Goal: Task Accomplishment & Management: Use online tool/utility

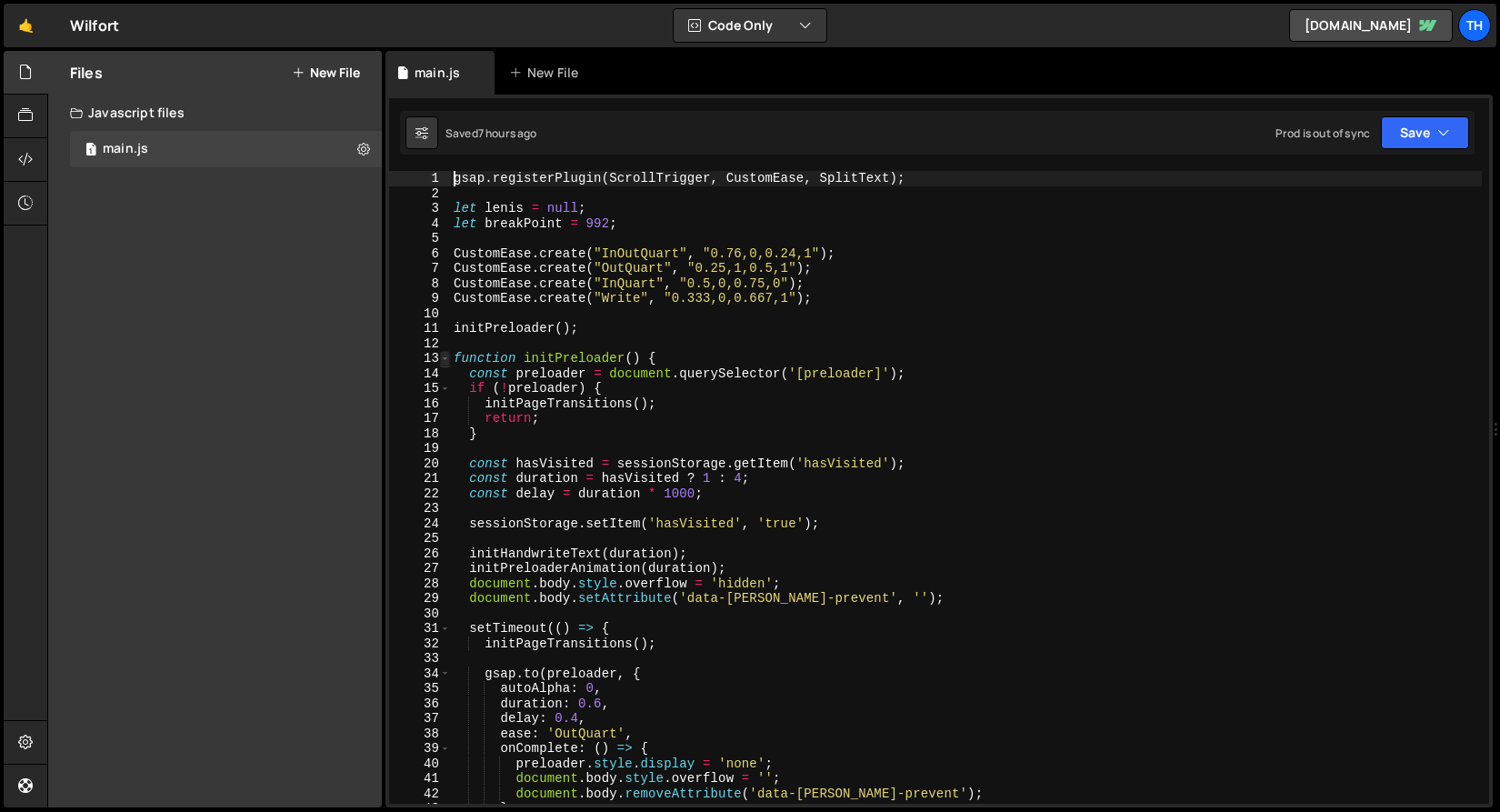
click at [440, 355] on span at bounding box center [445, 359] width 10 height 16
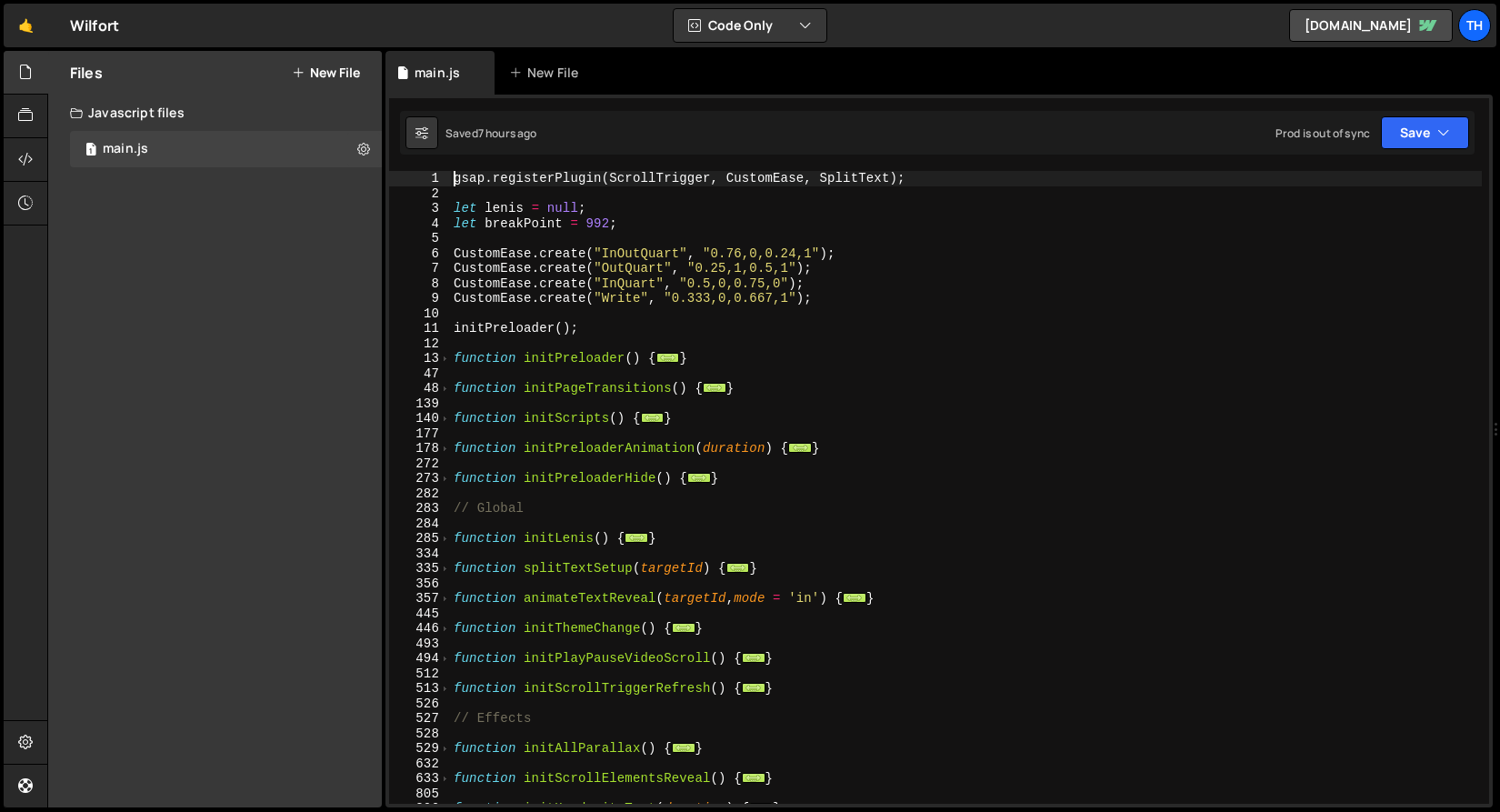
click at [454, 453] on div "gsap . registerPlugin ( ScrollTrigger , CustomEase , SplitText ) ; let [PERSON_…" at bounding box center [965, 503] width 1032 height 663
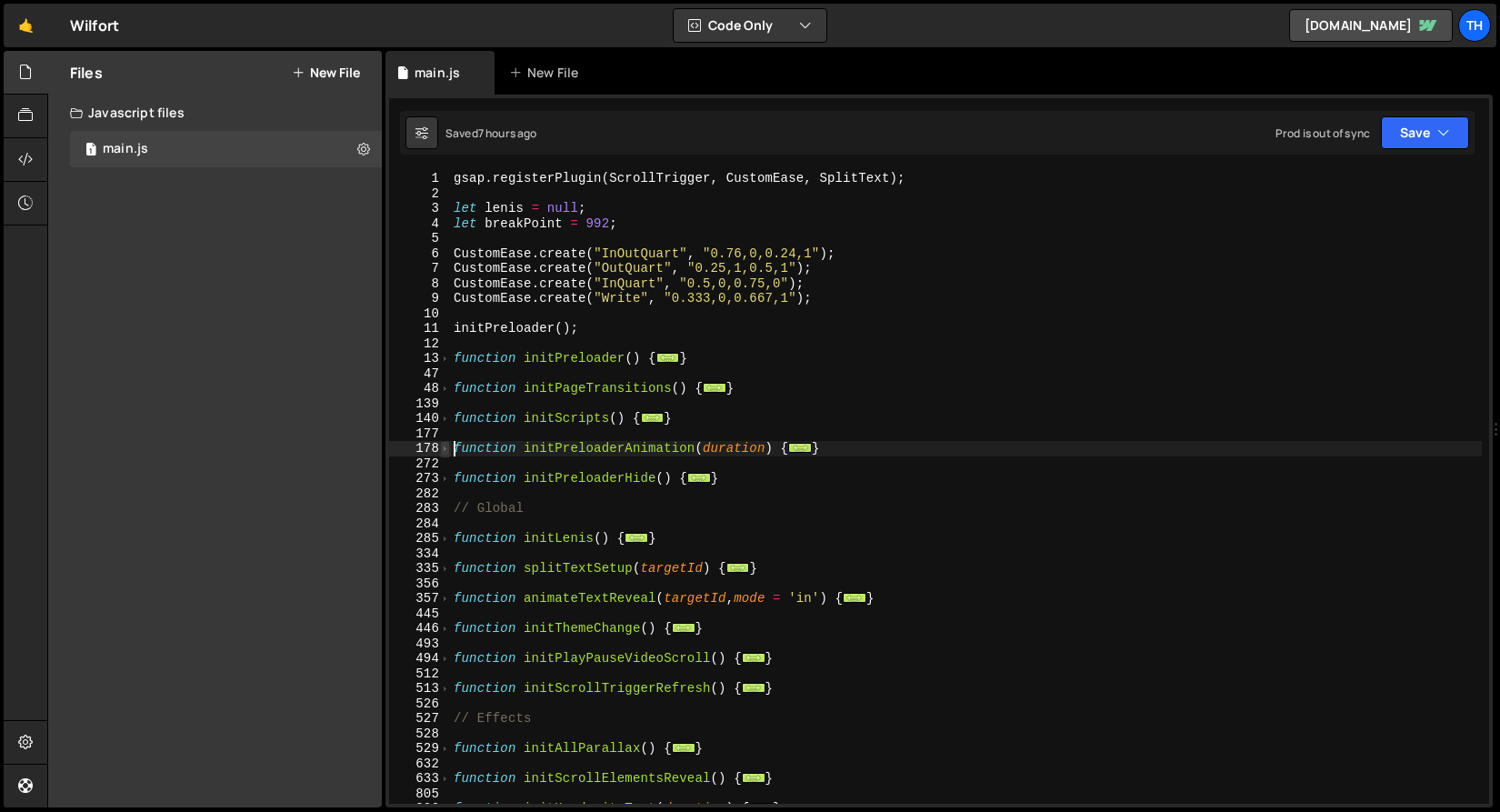
click at [449, 452] on span at bounding box center [445, 449] width 10 height 16
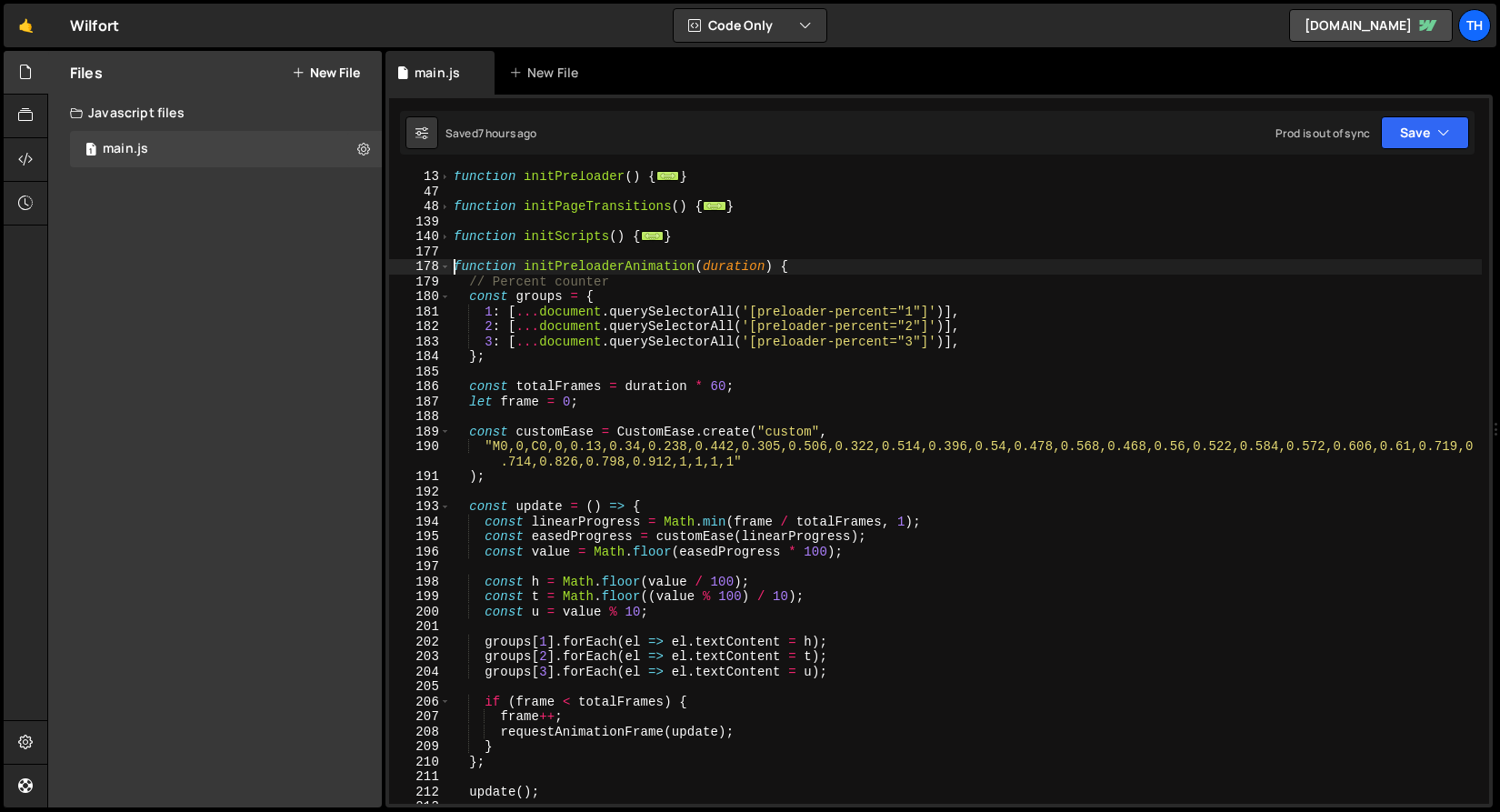
scroll to position [182, 0]
drag, startPoint x: 486, startPoint y: 278, endPoint x: 580, endPoint y: 283, distance: 94.1
click at [554, 278] on div "function initPreloader ( ) { ... } function initPageTransitions ( ) { ... } fun…" at bounding box center [965, 501] width 1032 height 663
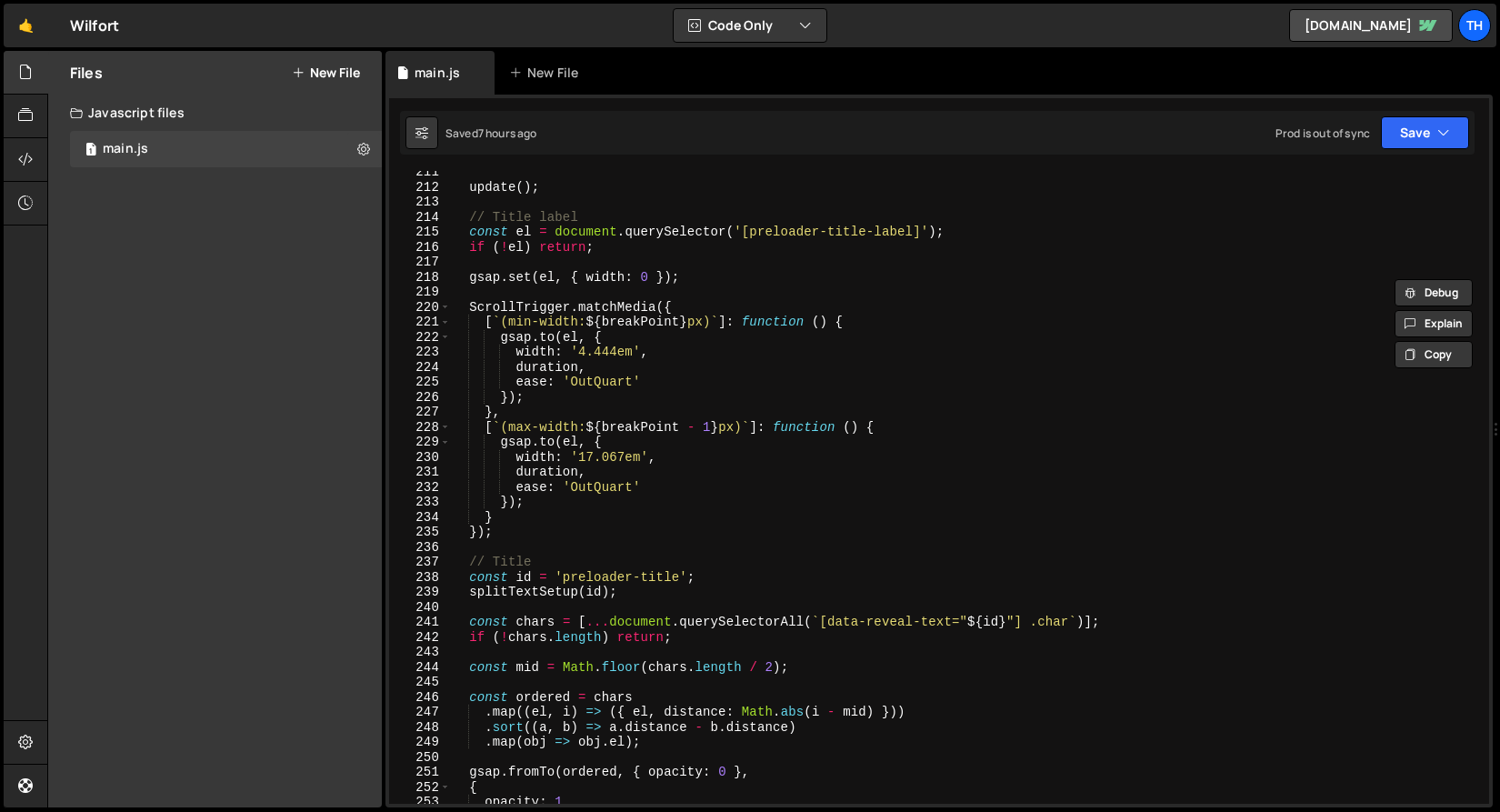
scroll to position [771, 0]
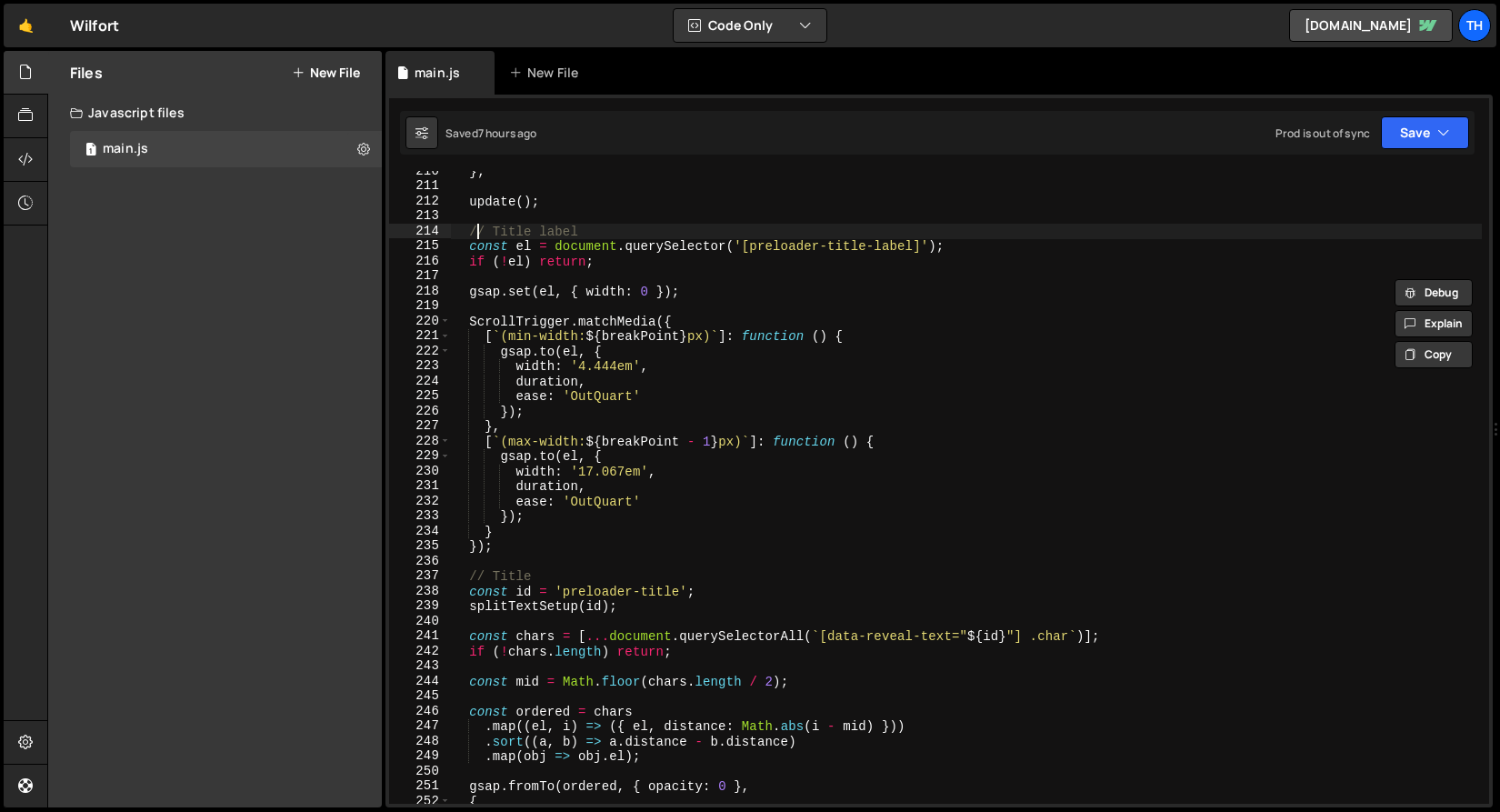
click at [476, 237] on div "} ; update ( ) ; // Title label const el = document . querySelector ( '[preload…" at bounding box center [965, 495] width 1032 height 663
click at [579, 380] on div "} ; update ( ) ; // Title label const el = document . querySelector ( '[preload…" at bounding box center [965, 495] width 1032 height 663
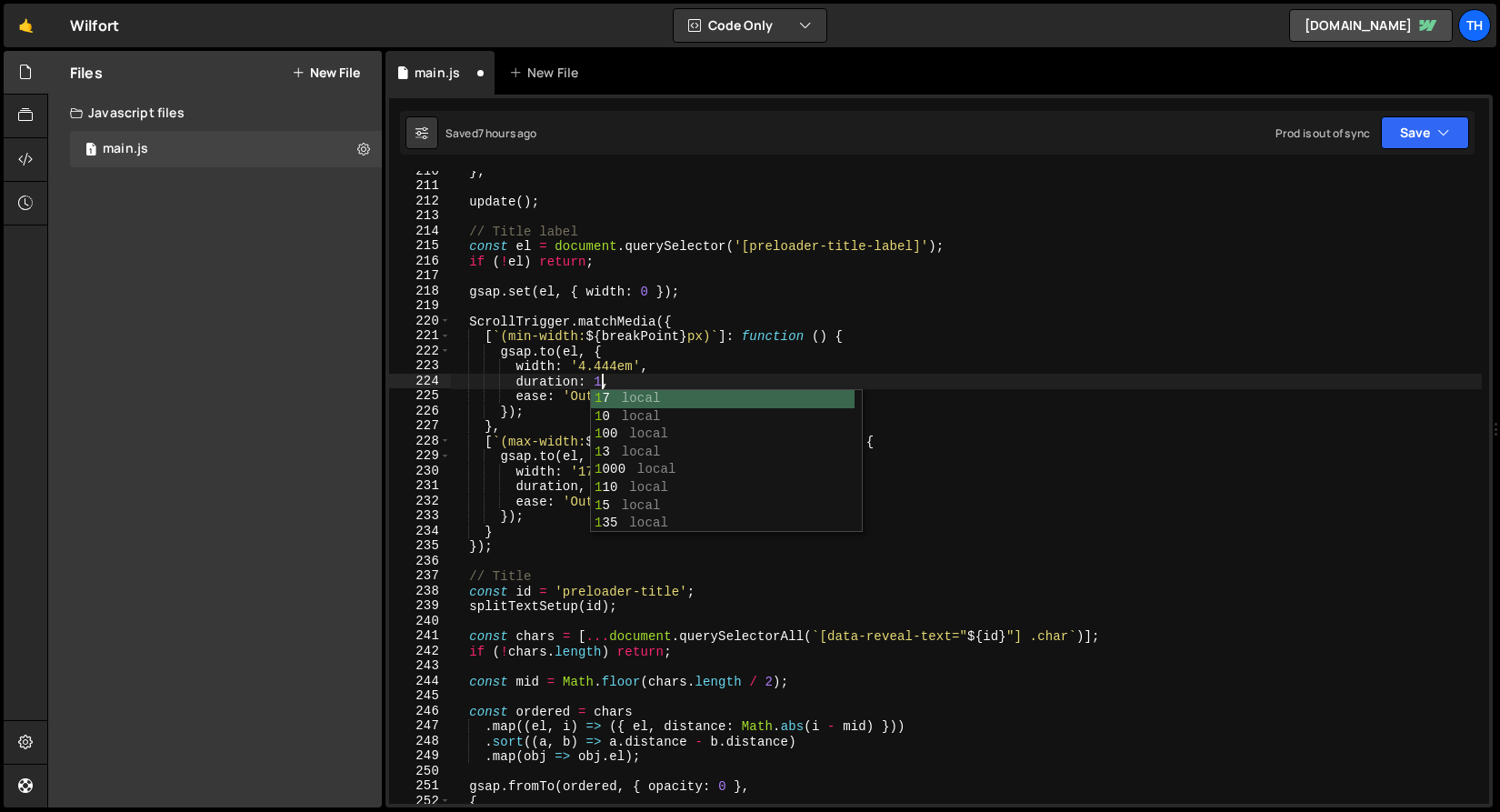
scroll to position [0, 10]
click at [521, 370] on div "} ; update ( ) ; // Title label const el = document . querySelector ( '[preload…" at bounding box center [965, 495] width 1032 height 663
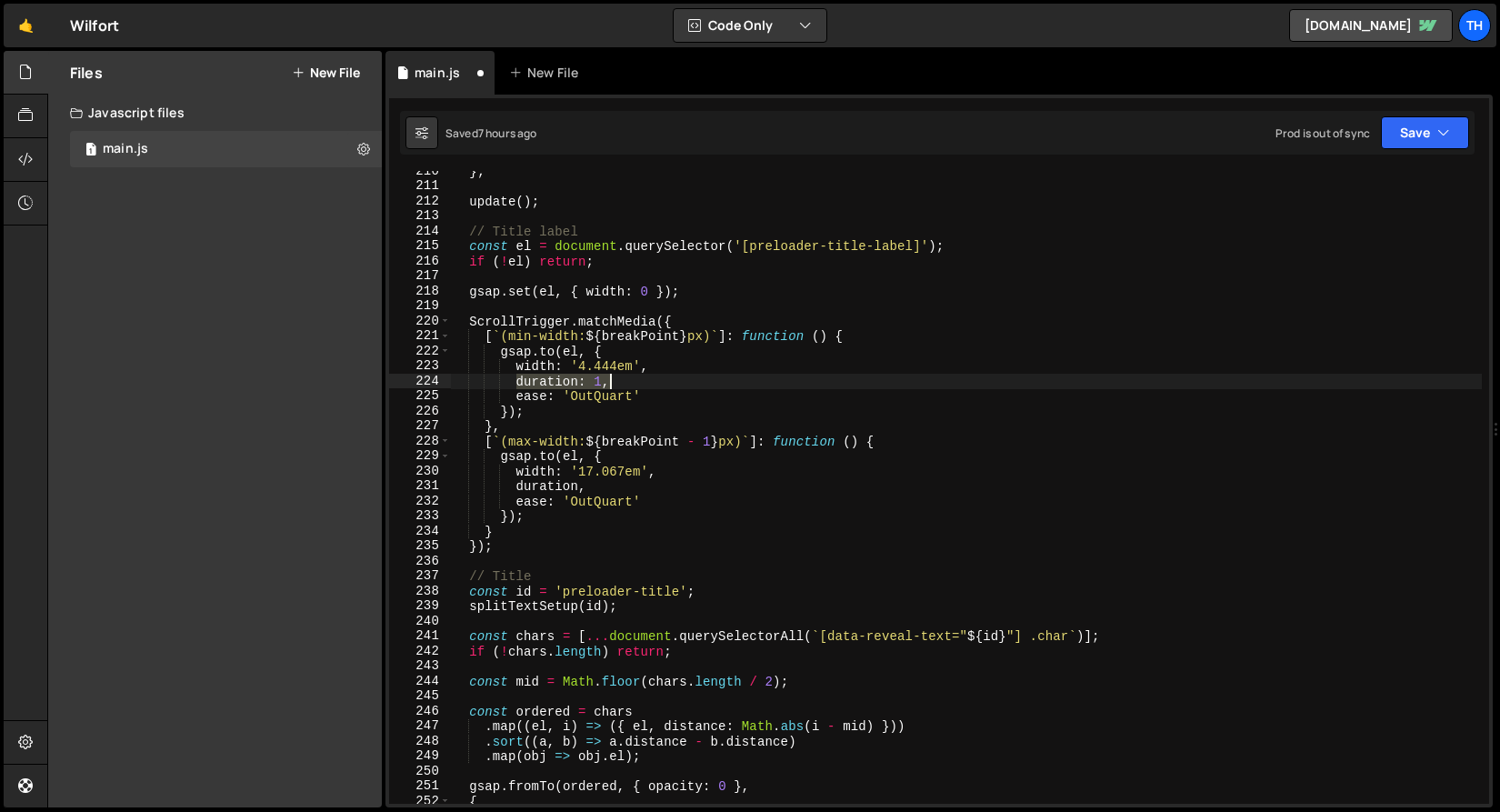
drag, startPoint x: 517, startPoint y: 386, endPoint x: 609, endPoint y: 378, distance: 92.3
click at [609, 378] on div "} ; update ( ) ; // Title label const el = document . querySelector ( '[preload…" at bounding box center [965, 495] width 1032 height 663
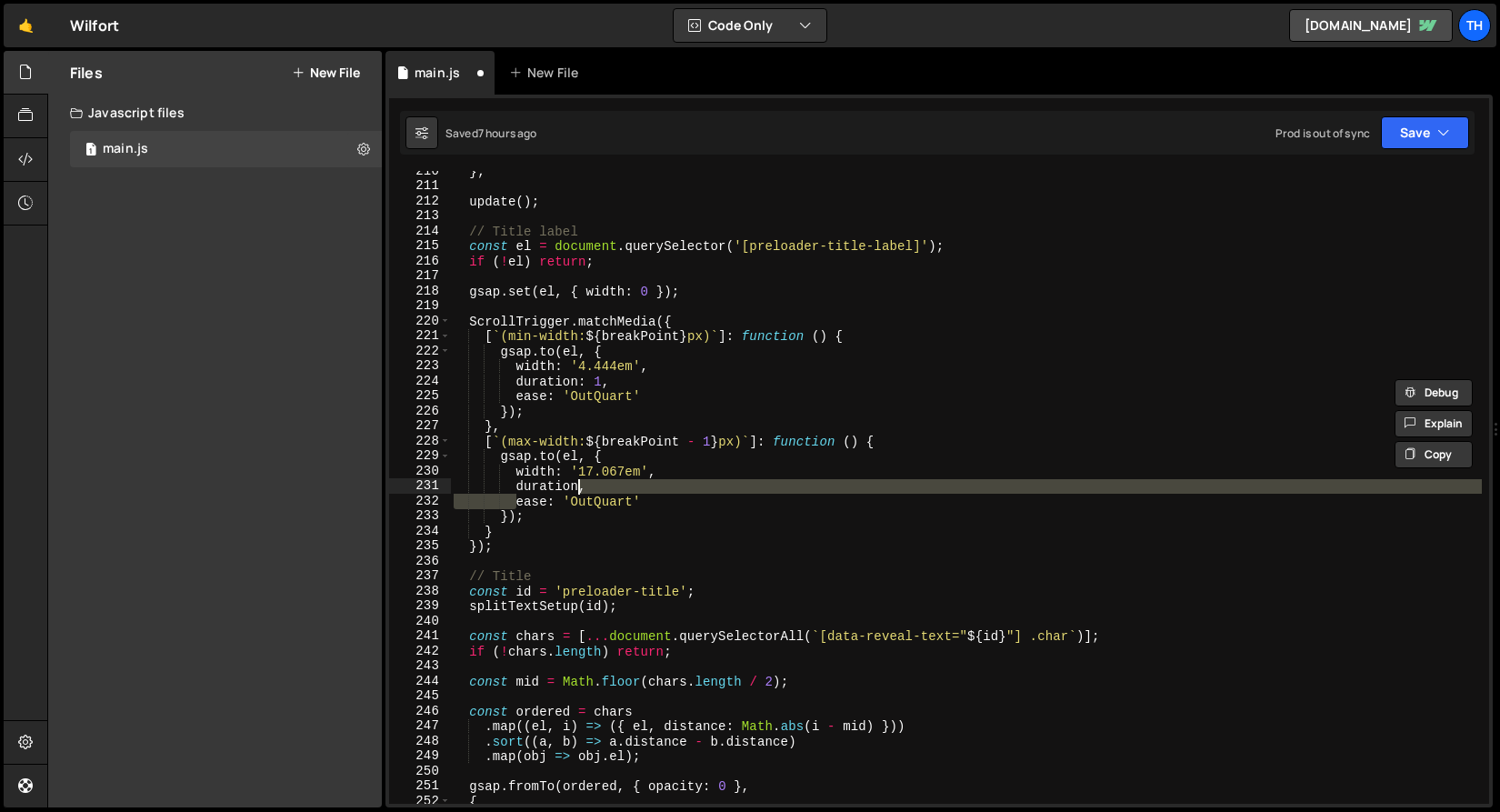
drag, startPoint x: 514, startPoint y: 494, endPoint x: 588, endPoint y: 490, distance: 74.1
click at [588, 490] on div "} ; update ( ) ; // Title label const el = document . querySelector ( '[preload…" at bounding box center [965, 495] width 1032 height 663
click at [599, 488] on div "} ; update ( ) ; // Title label const el = document . querySelector ( '[preload…" at bounding box center [965, 488] width 1032 height 633
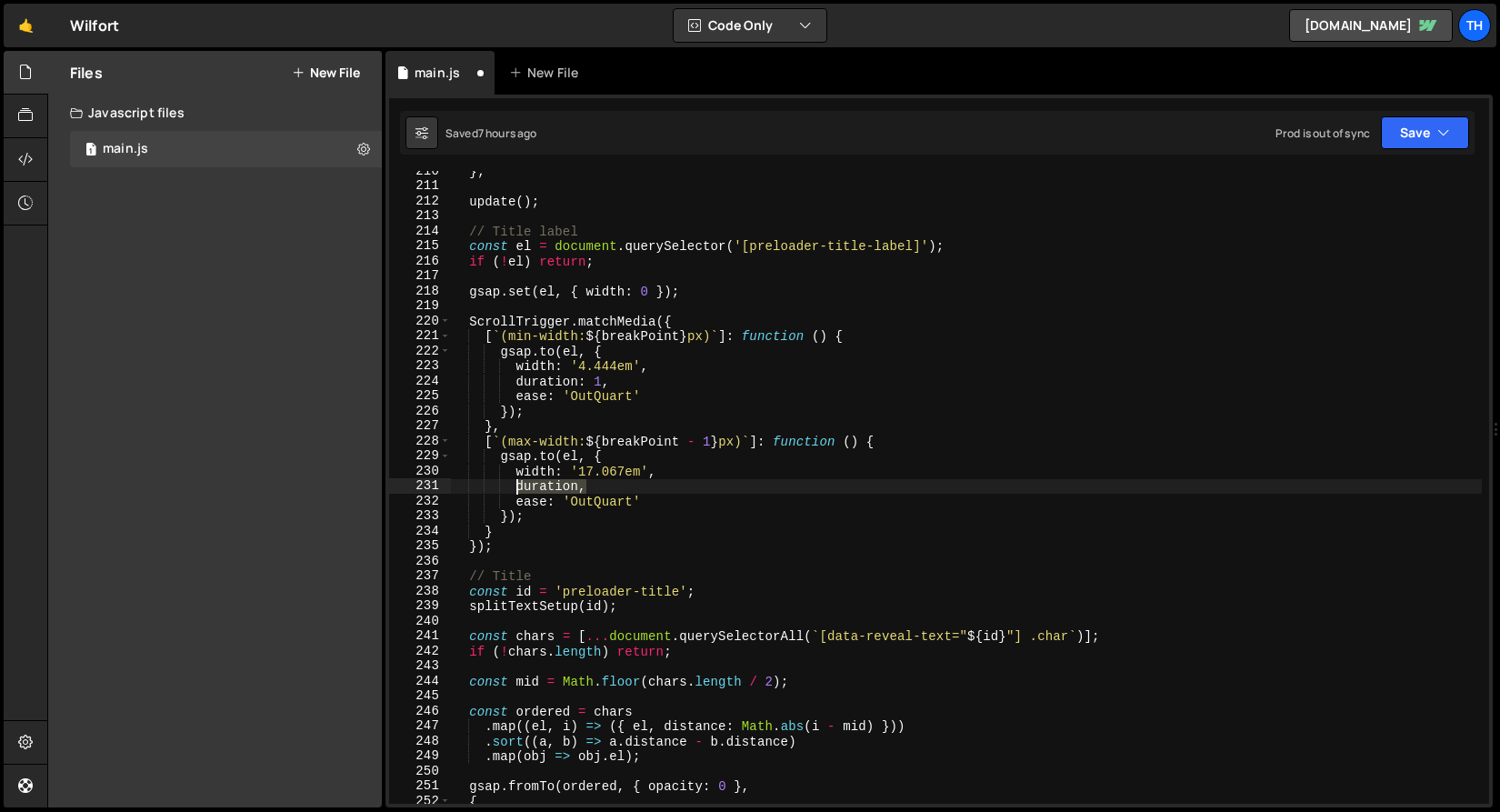
drag, startPoint x: 606, startPoint y: 488, endPoint x: 518, endPoint y: 488, distance: 88.0
click at [518, 488] on div "} ; update ( ) ; // Title label const el = document . querySelector ( '[preload…" at bounding box center [965, 495] width 1032 height 663
paste textarea ": 1"
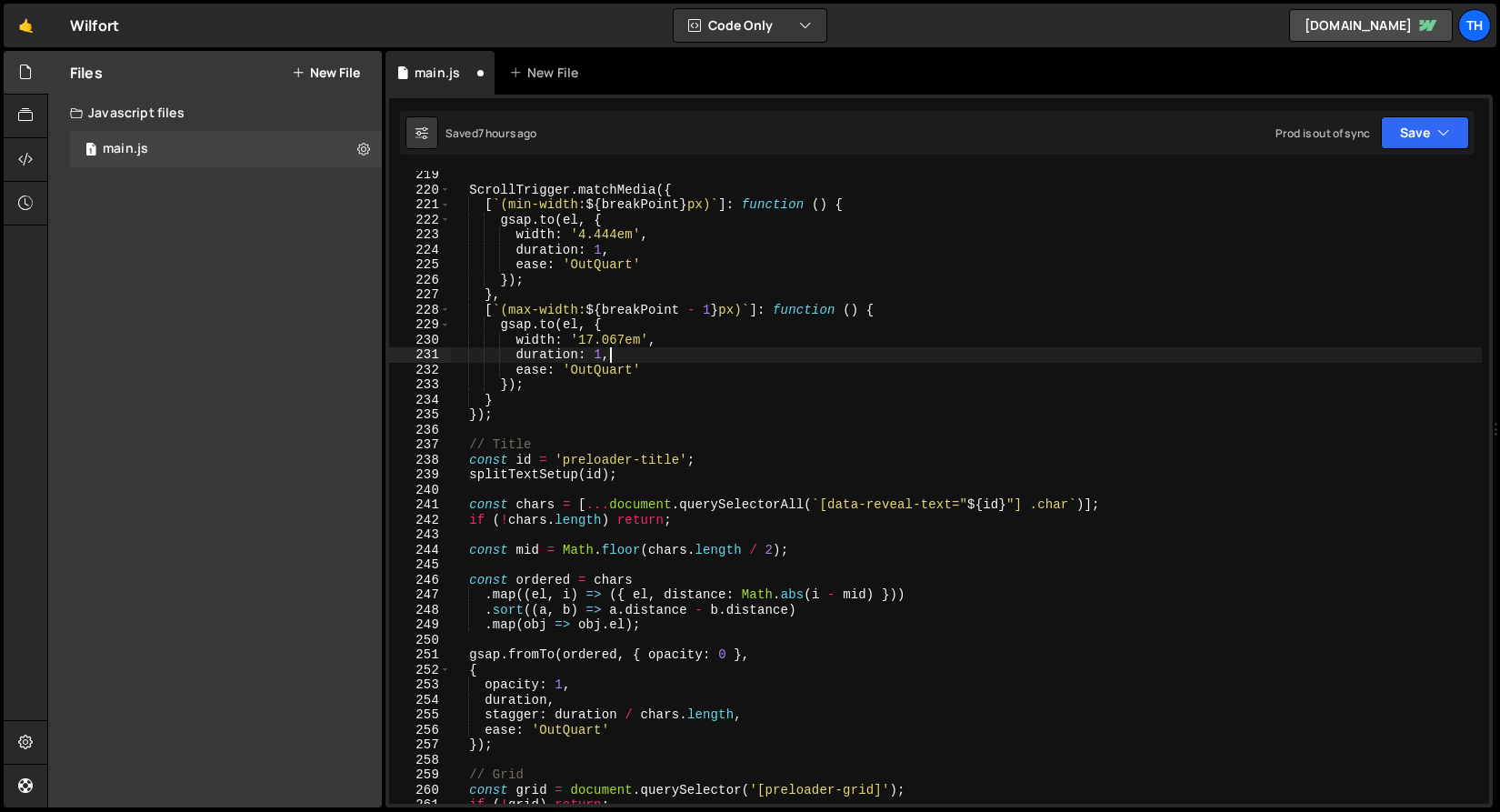
scroll to position [910, 0]
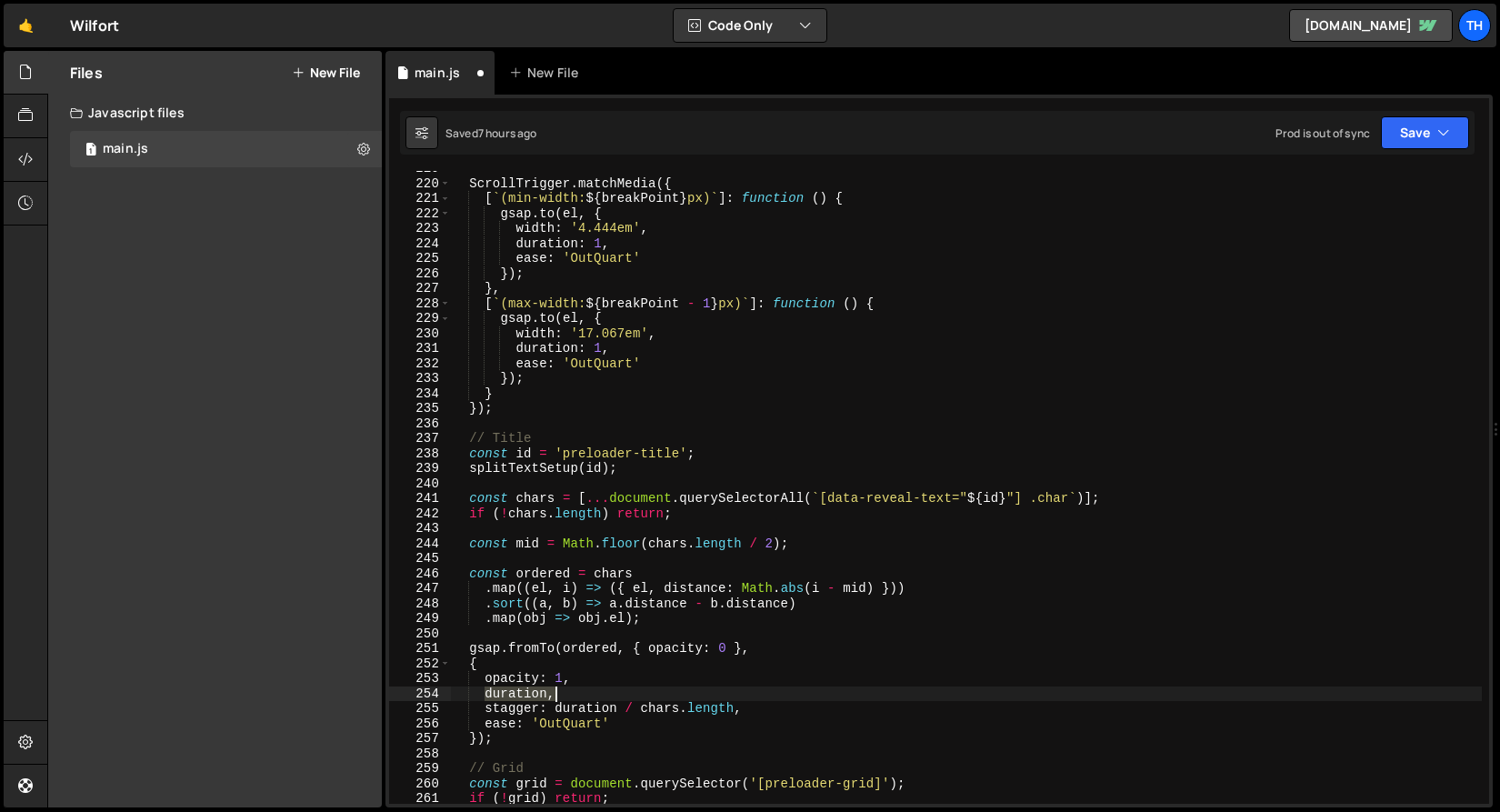
drag, startPoint x: 499, startPoint y: 694, endPoint x: 594, endPoint y: 696, distance: 95.0
click at [594, 696] on div "ScrollTrigger . matchMedia ({ [ ` (min-width: ${ breakPoint } px) ` ] : functio…" at bounding box center [965, 493] width 1032 height 663
paste textarea ": 1"
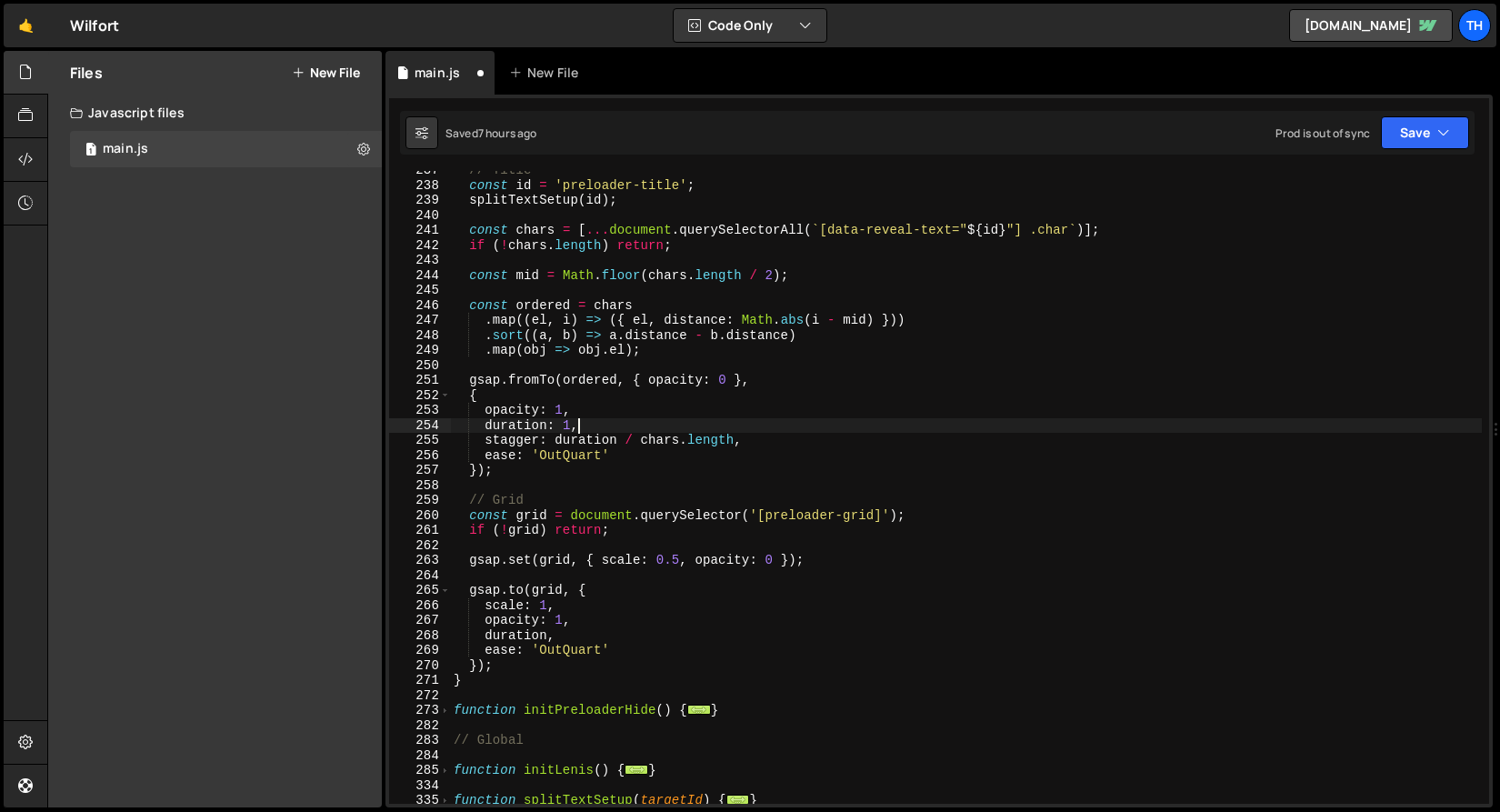
scroll to position [1178, 0]
click at [1414, 147] on button "Save" at bounding box center [1424, 132] width 89 height 33
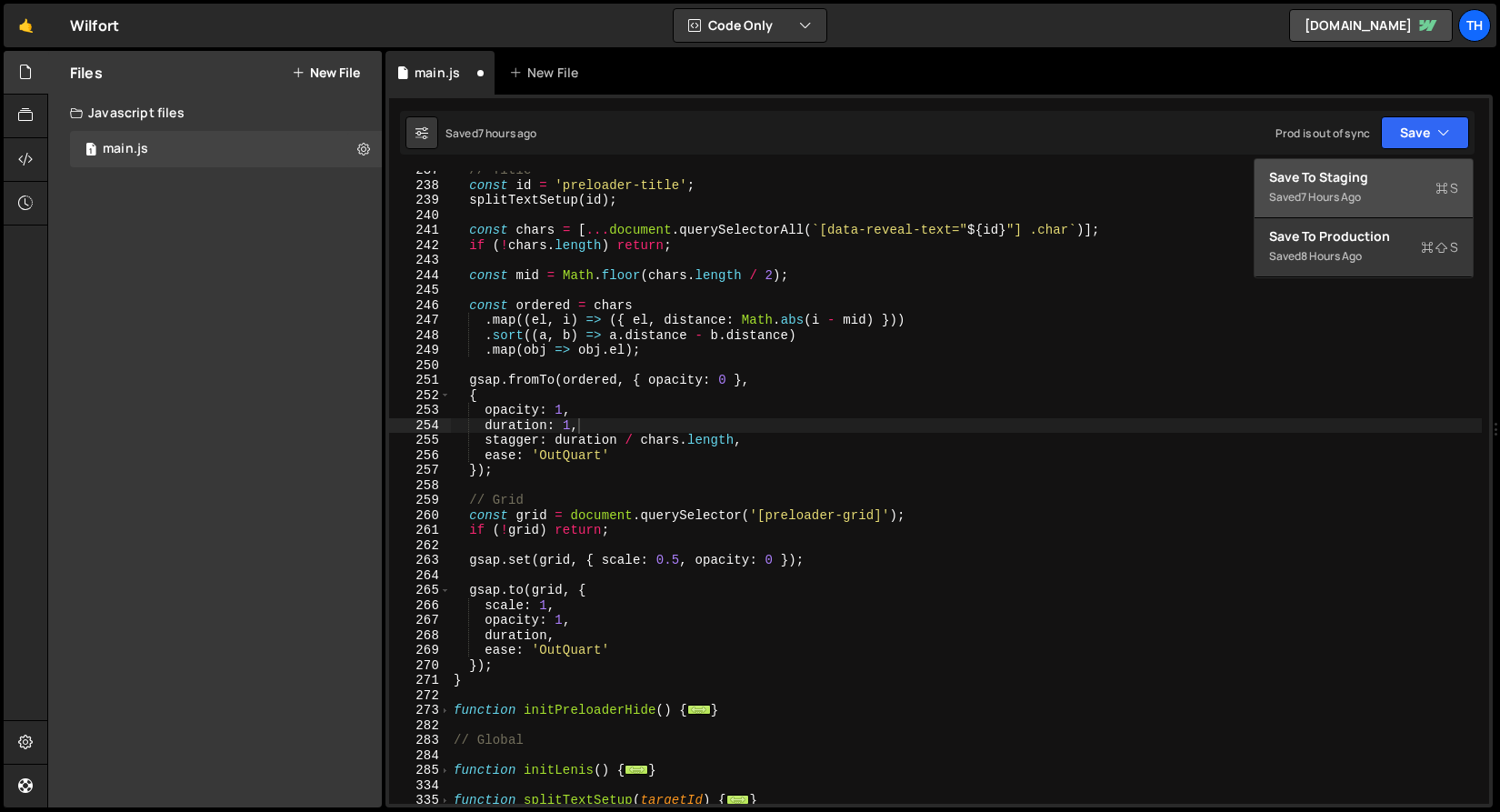
click at [1411, 178] on div "Save to Staging S" at bounding box center [1364, 177] width 189 height 18
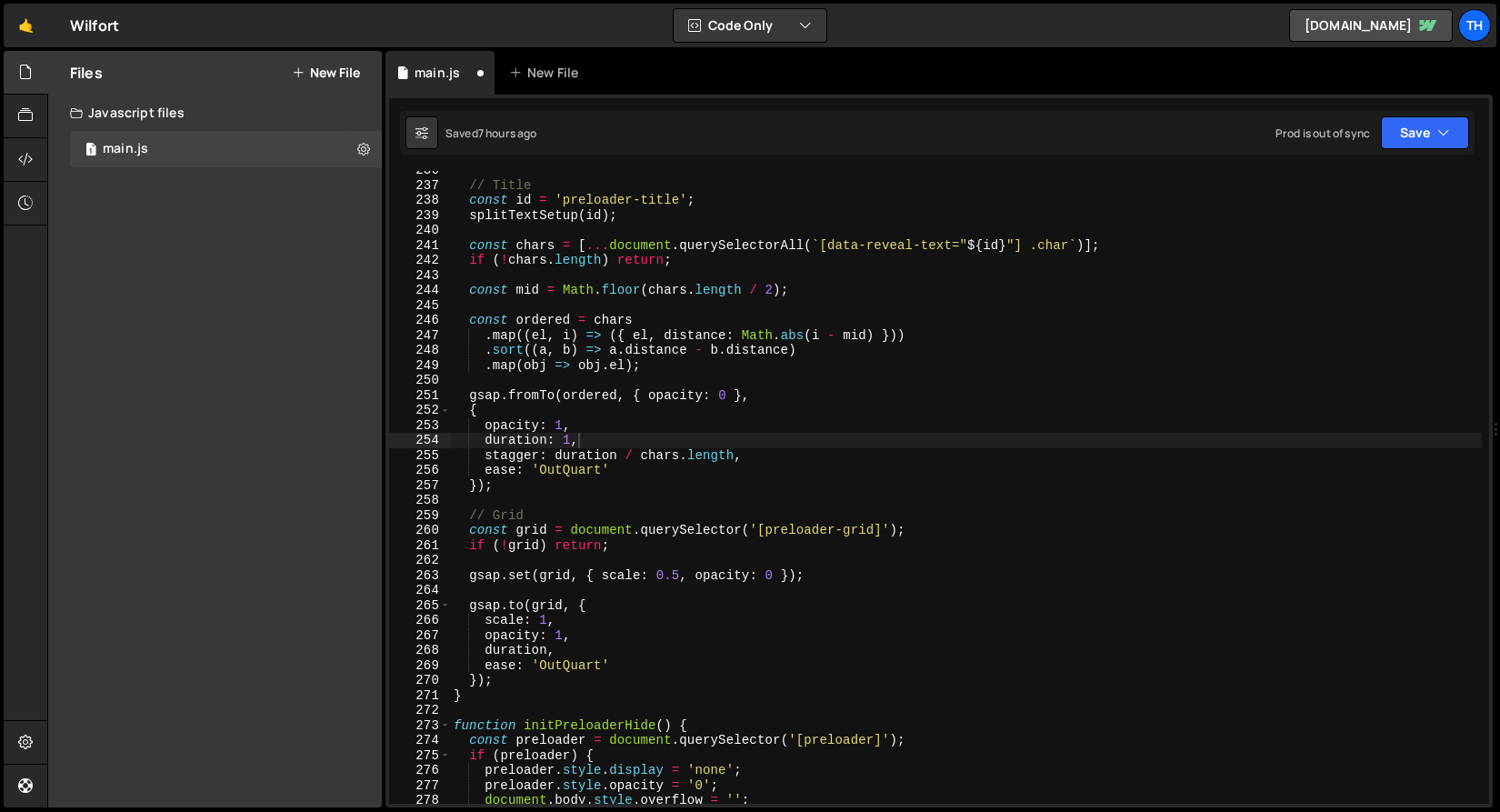
scroll to position [3548, 0]
click at [521, 298] on div "// Title const id = 'preloader-title' ; splitTextSetup ( id ) ; const chars = […" at bounding box center [965, 494] width 1032 height 663
drag, startPoint x: 558, startPoint y: 455, endPoint x: 733, endPoint y: 456, distance: 175.0
click at [733, 456] on div "// Title const id = 'preloader-title' ; splitTextSetup ( id ) ; const chars = […" at bounding box center [965, 494] width 1032 height 663
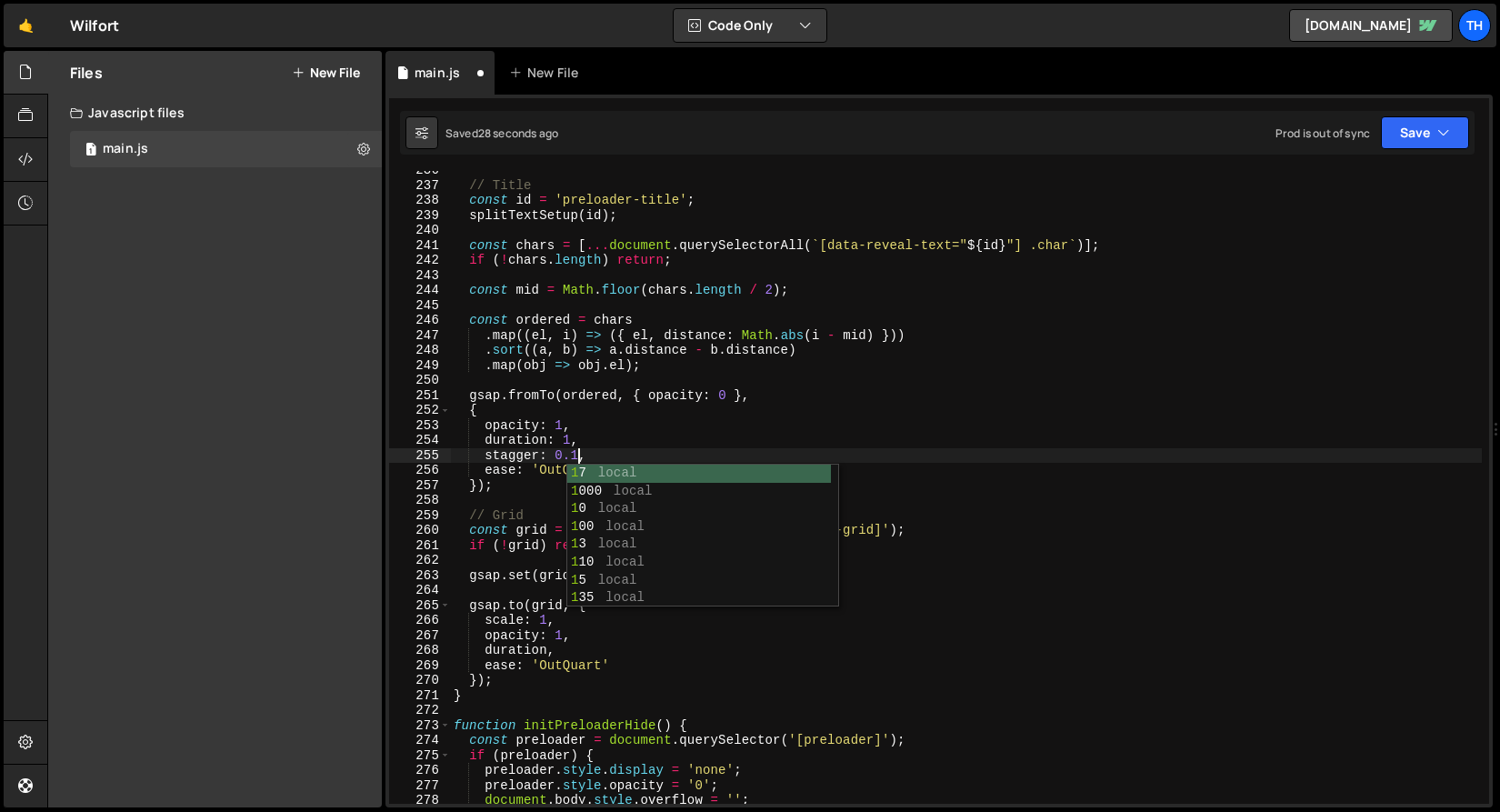
scroll to position [0, 8]
click at [1383, 152] on div "Saved 29 seconds ago Prod is out of sync Upgrade to Edit Save Save to Staging S…" at bounding box center [938, 132] width 1075 height 44
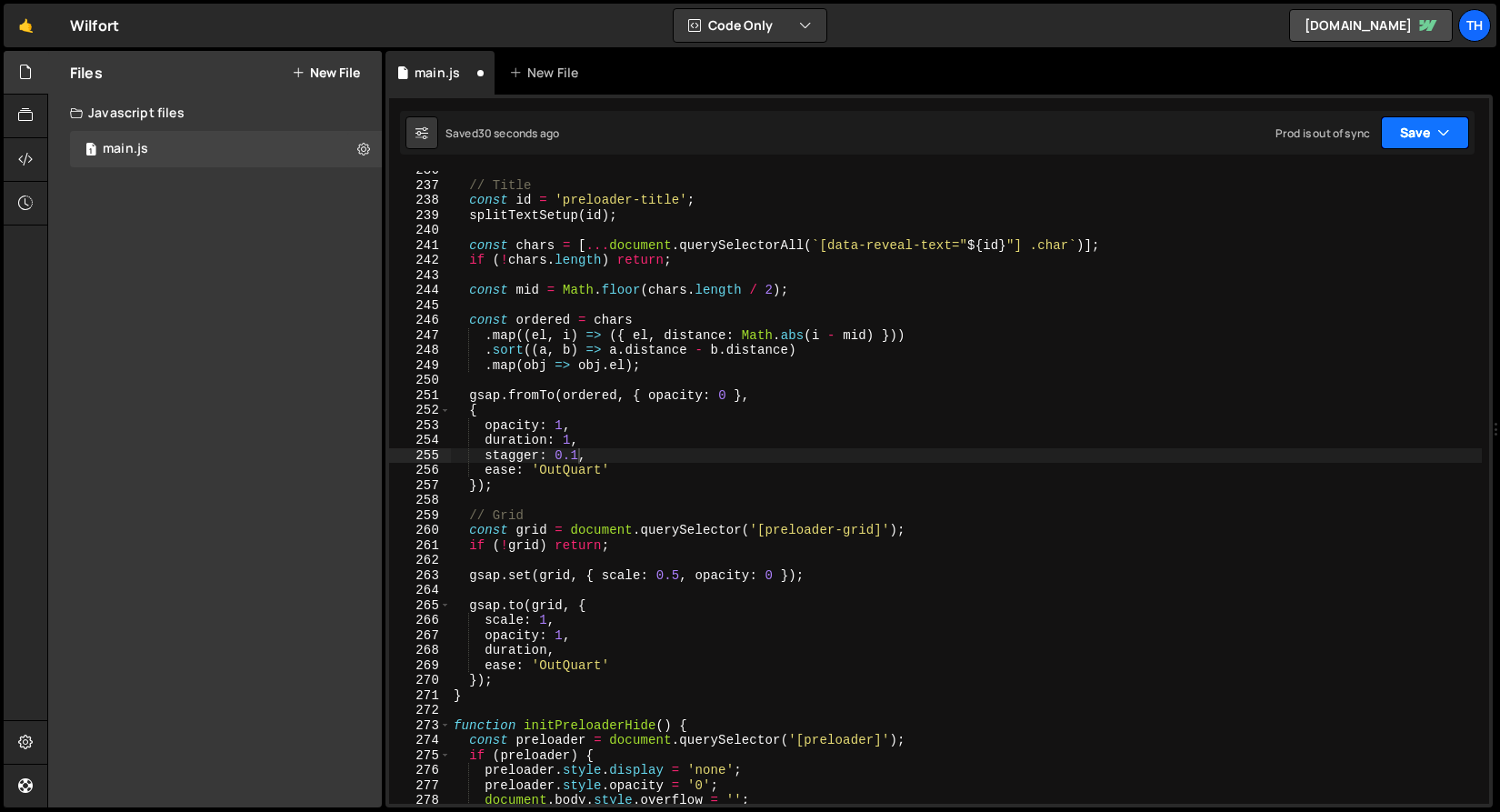
drag, startPoint x: 1396, startPoint y: 138, endPoint x: 1397, endPoint y: 161, distance: 23.0
click at [1396, 138] on button "Save" at bounding box center [1424, 132] width 89 height 33
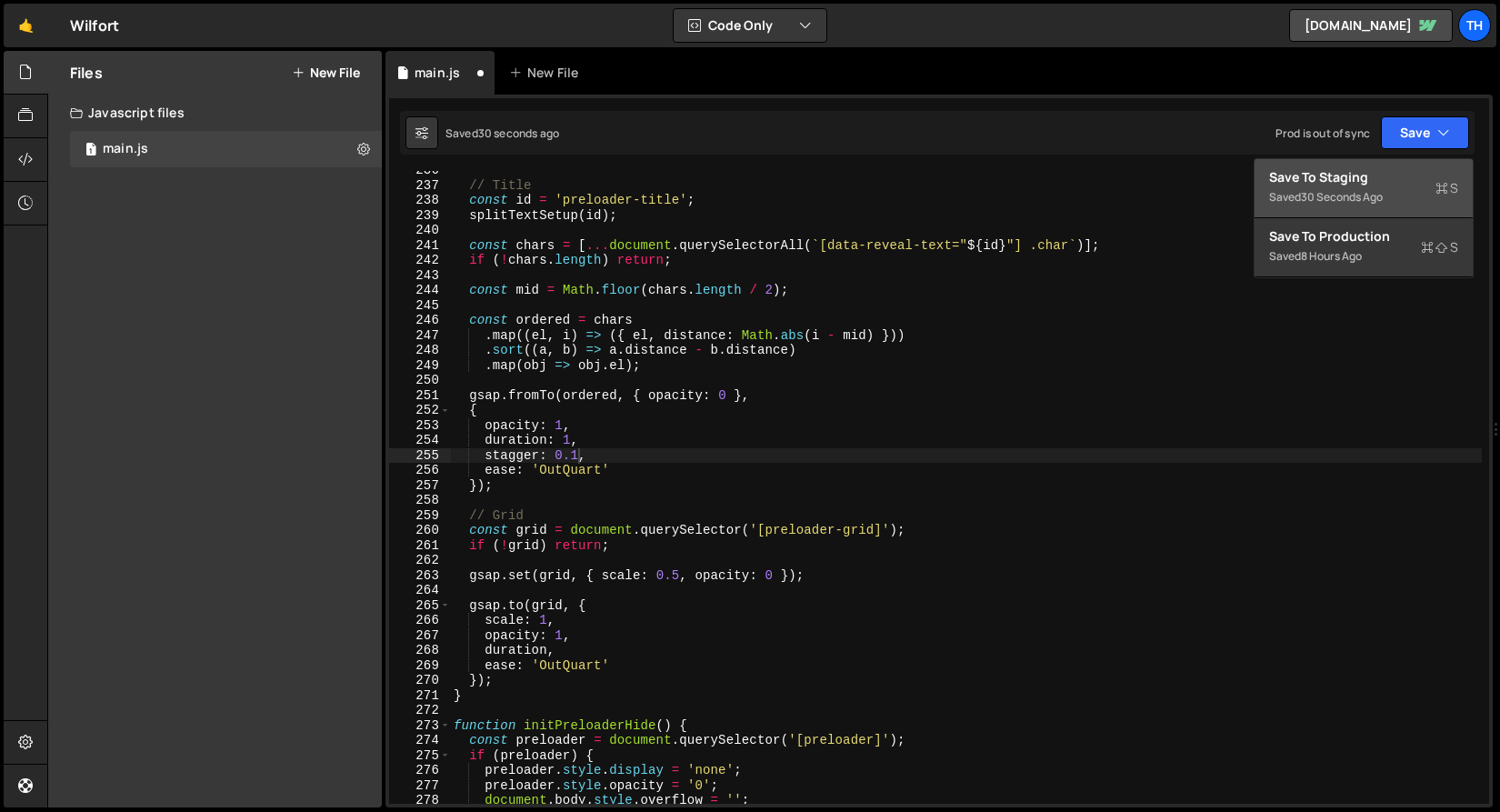
click at [1395, 166] on button "Save to Staging S Saved 30 seconds ago" at bounding box center [1363, 188] width 218 height 59
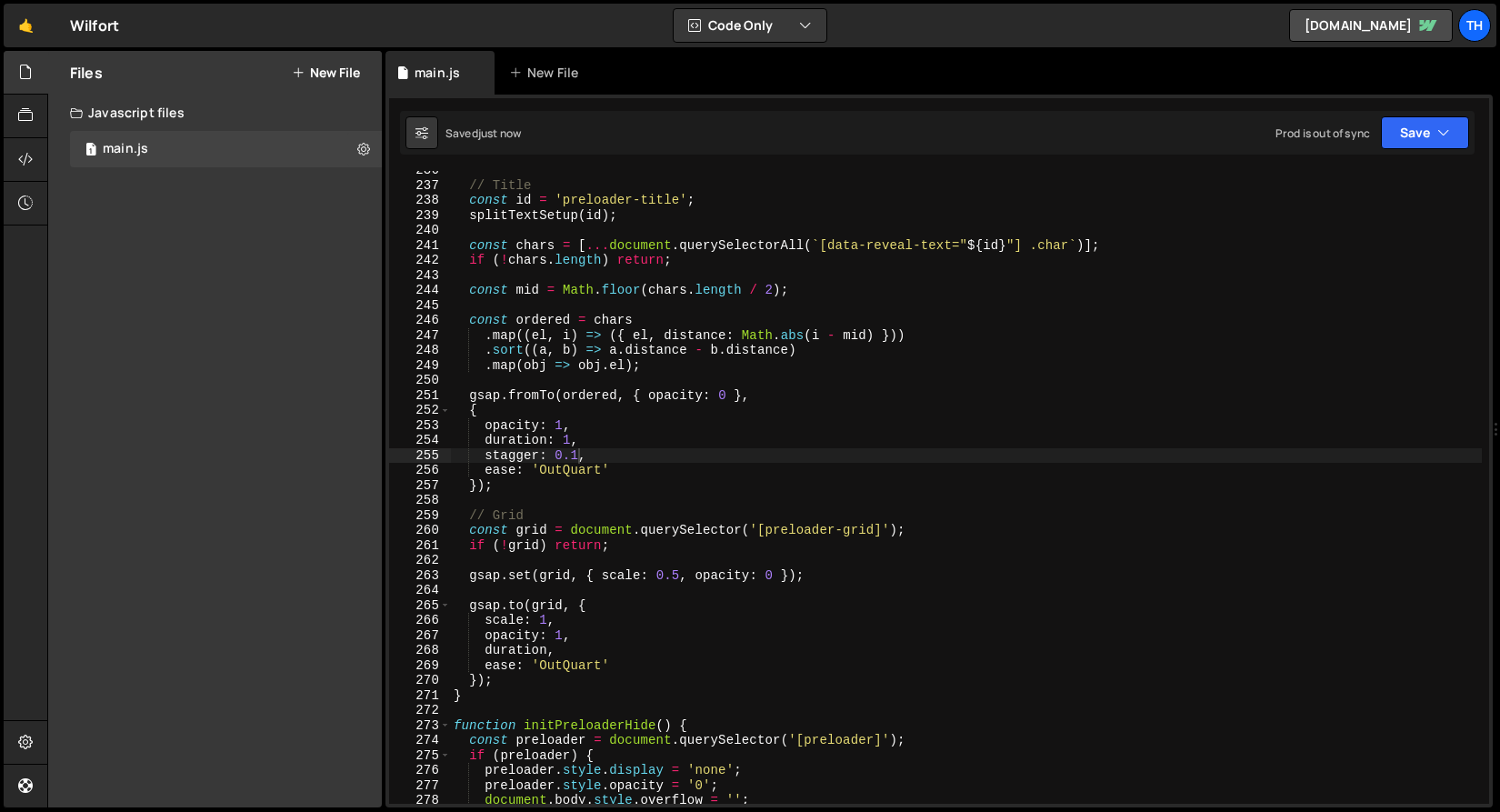
click at [575, 455] on div "// Title const id = 'preloader-title' ; splitTextSetup ( id ) ; const chars = […" at bounding box center [965, 494] width 1032 height 663
click at [1464, 120] on button "Save" at bounding box center [1424, 132] width 89 height 33
click at [1454, 127] on button "Save" at bounding box center [1424, 132] width 89 height 33
click at [1430, 152] on div "Saved just now Prod is out of sync Upgrade to Edit Save Save to Staging S Saved…" at bounding box center [938, 132] width 1075 height 44
click at [1417, 140] on button "Save" at bounding box center [1424, 132] width 89 height 33
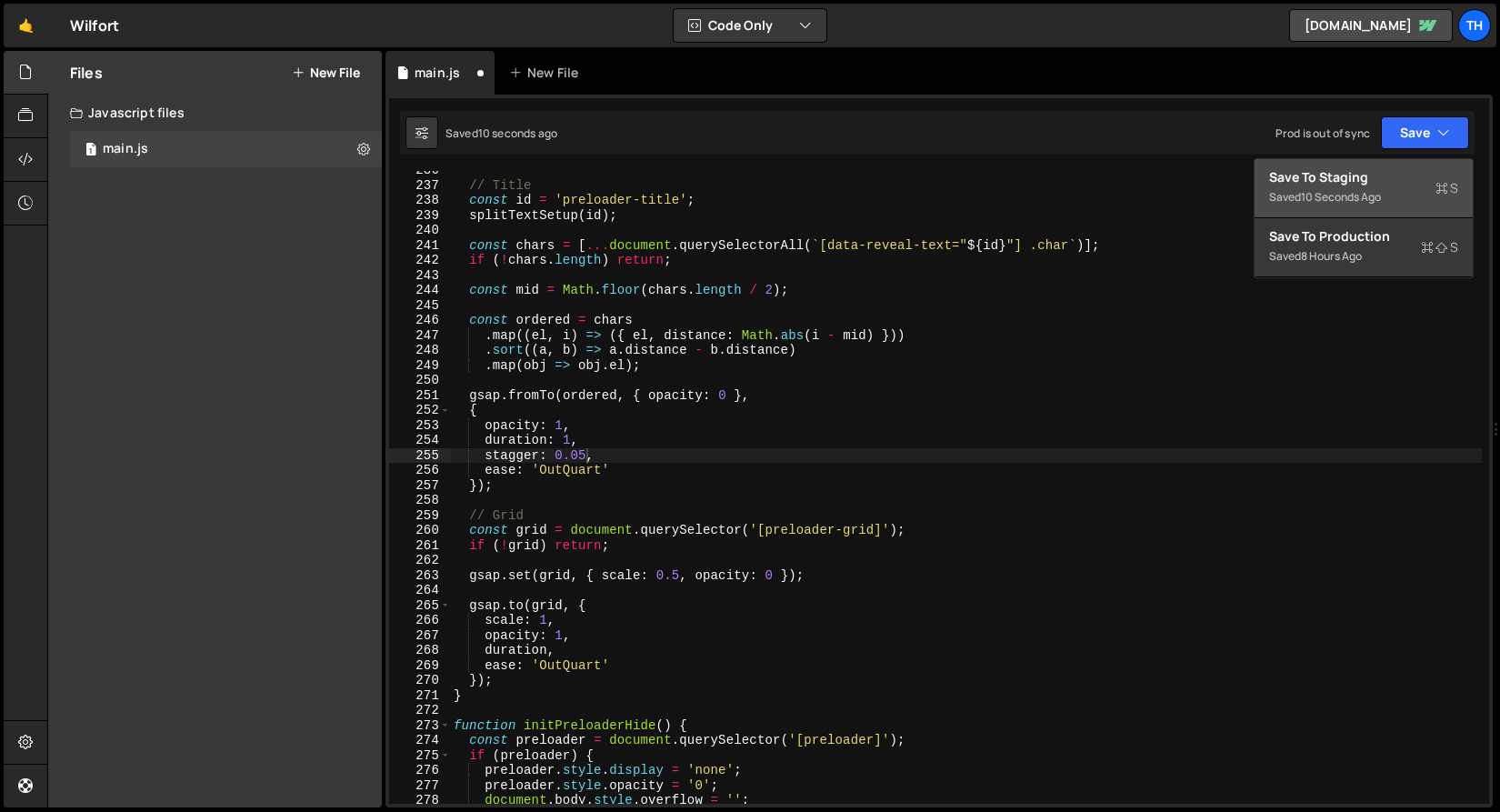
click at [1414, 195] on div "Saved 10 seconds ago" at bounding box center [1364, 197] width 189 height 22
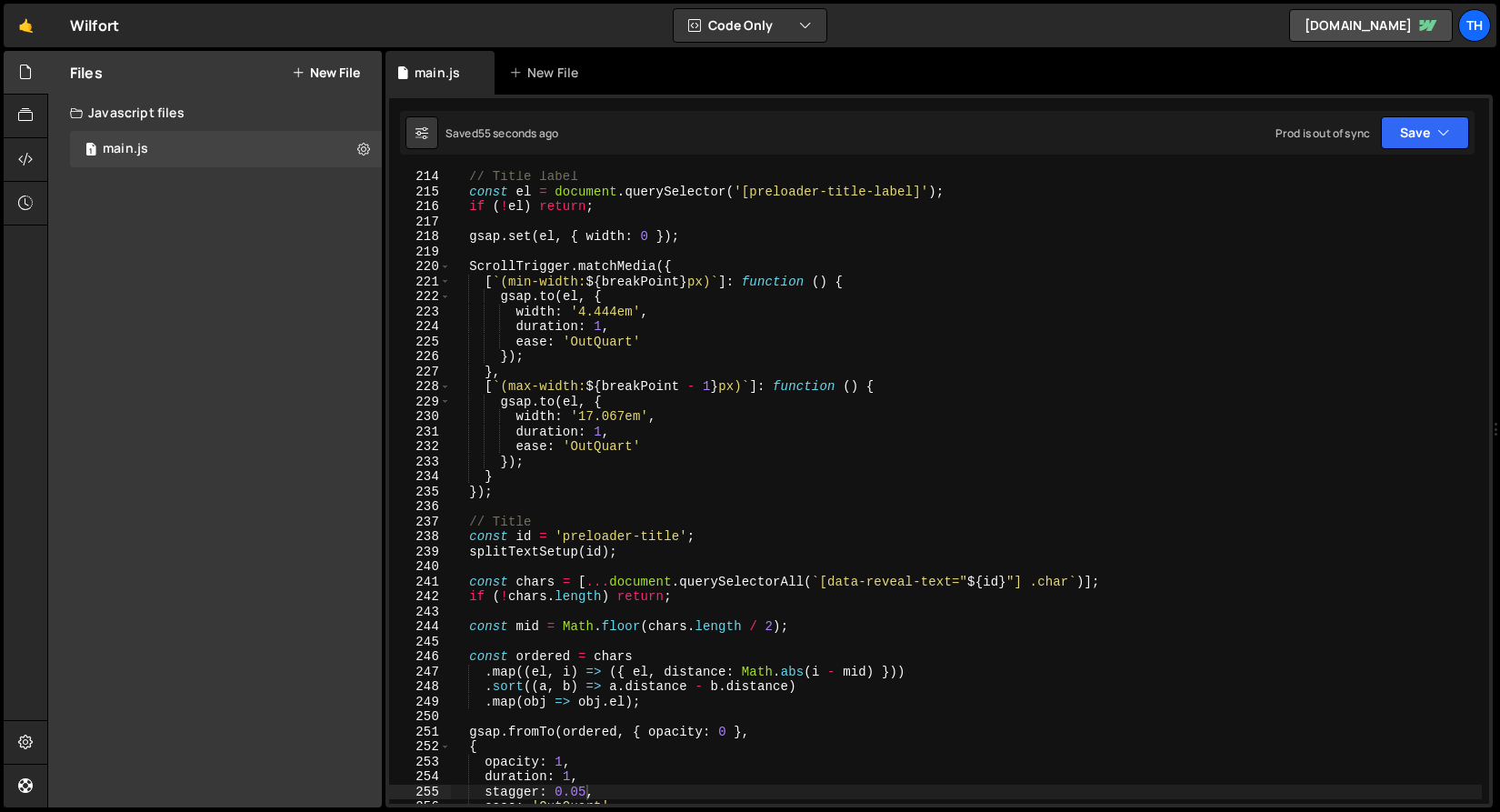
scroll to position [3154, 0]
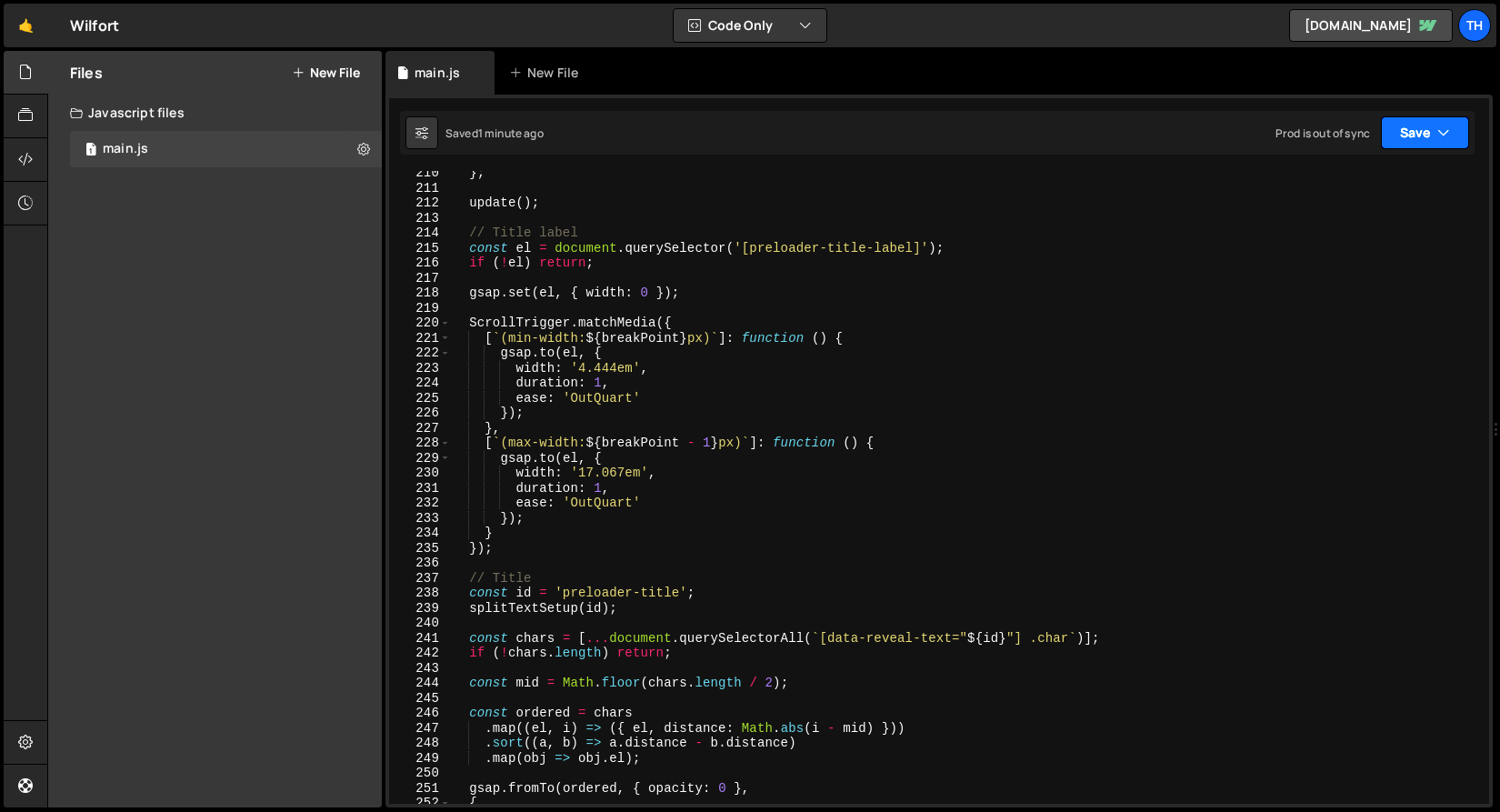
click at [1411, 127] on button "Save" at bounding box center [1424, 132] width 89 height 33
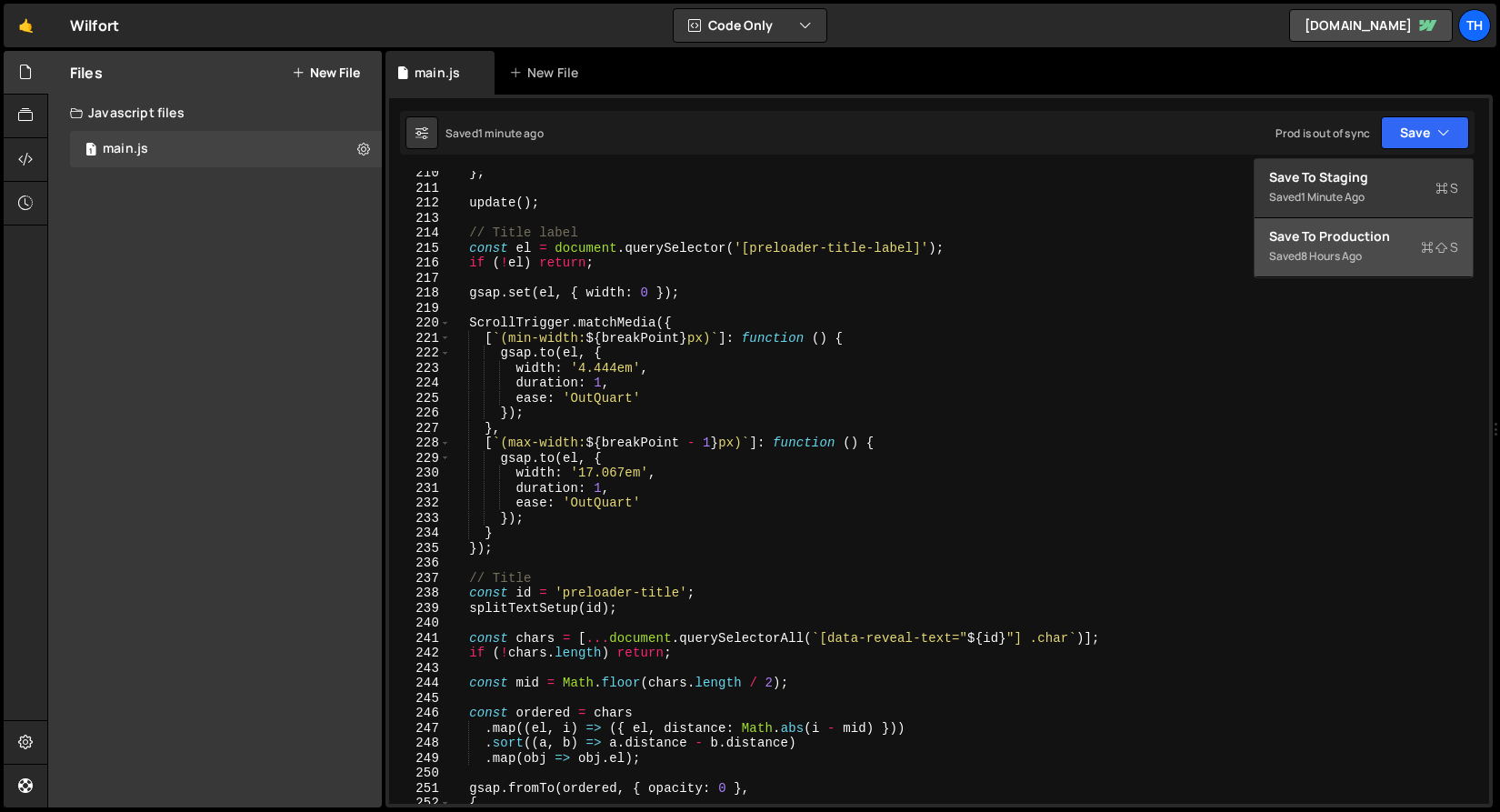
click at [1403, 238] on div "Save to Production S" at bounding box center [1364, 236] width 189 height 18
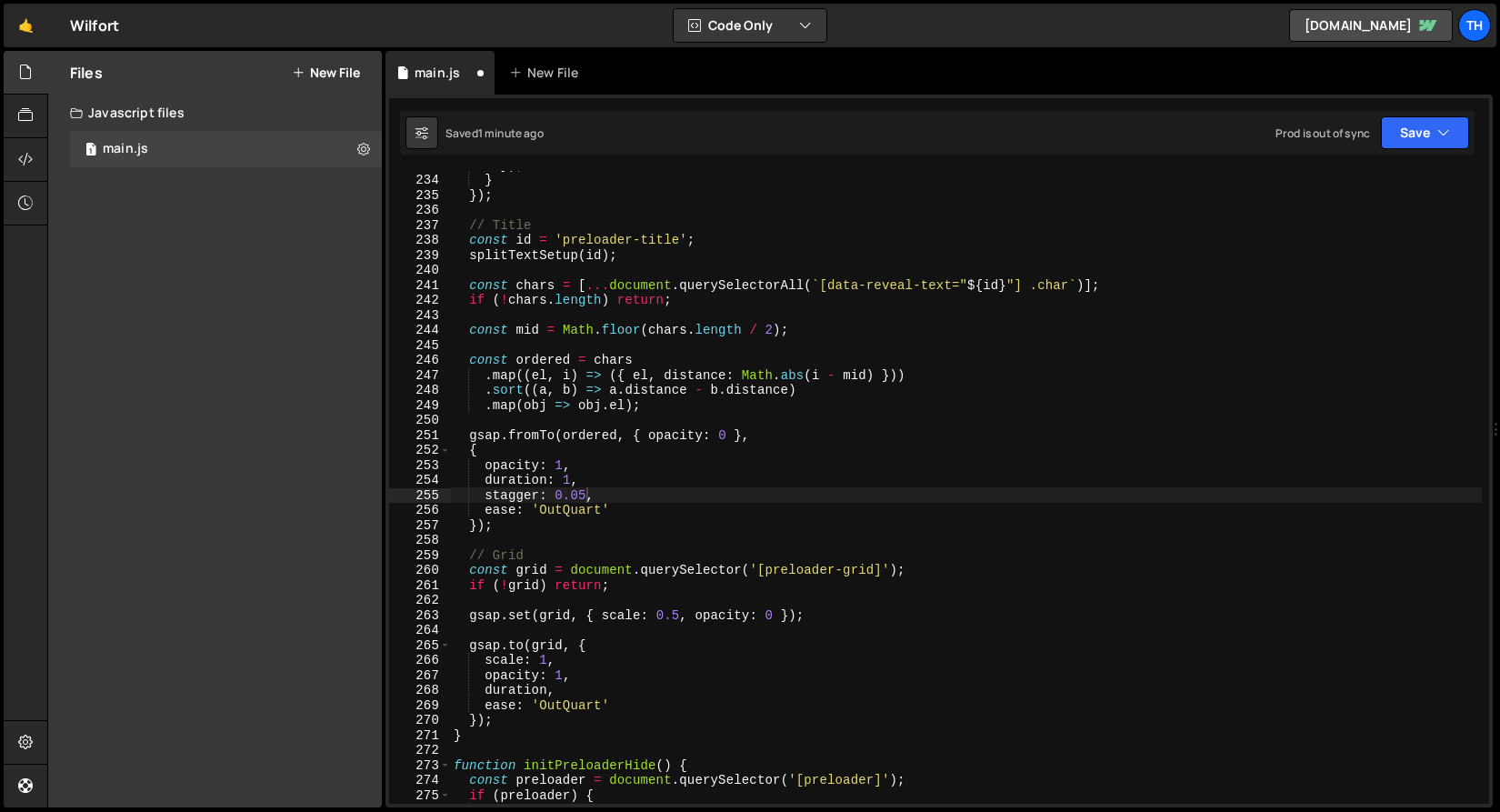
scroll to position [3508, 0]
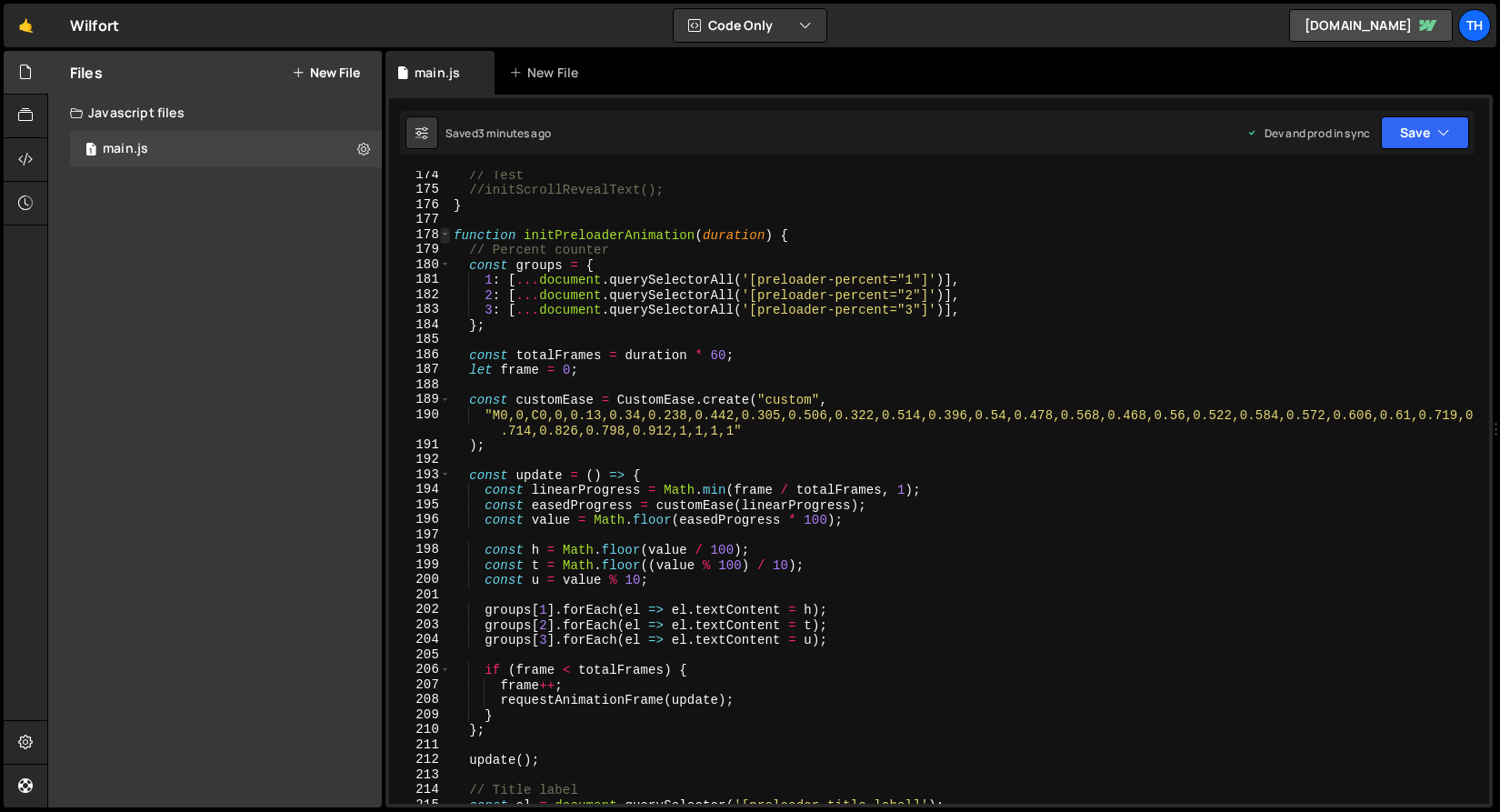
click at [446, 229] on span at bounding box center [445, 235] width 10 height 16
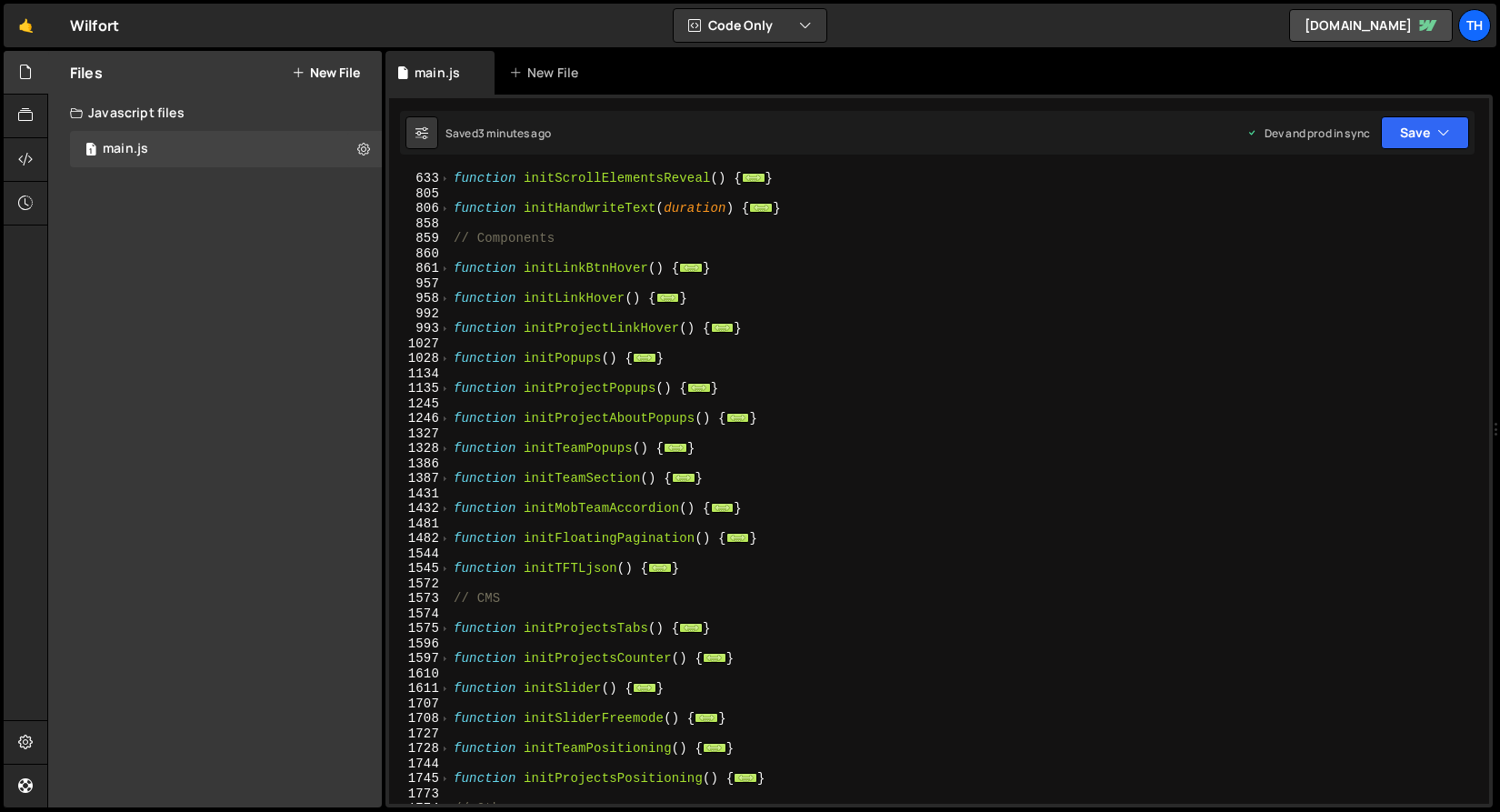
scroll to position [432, 0]
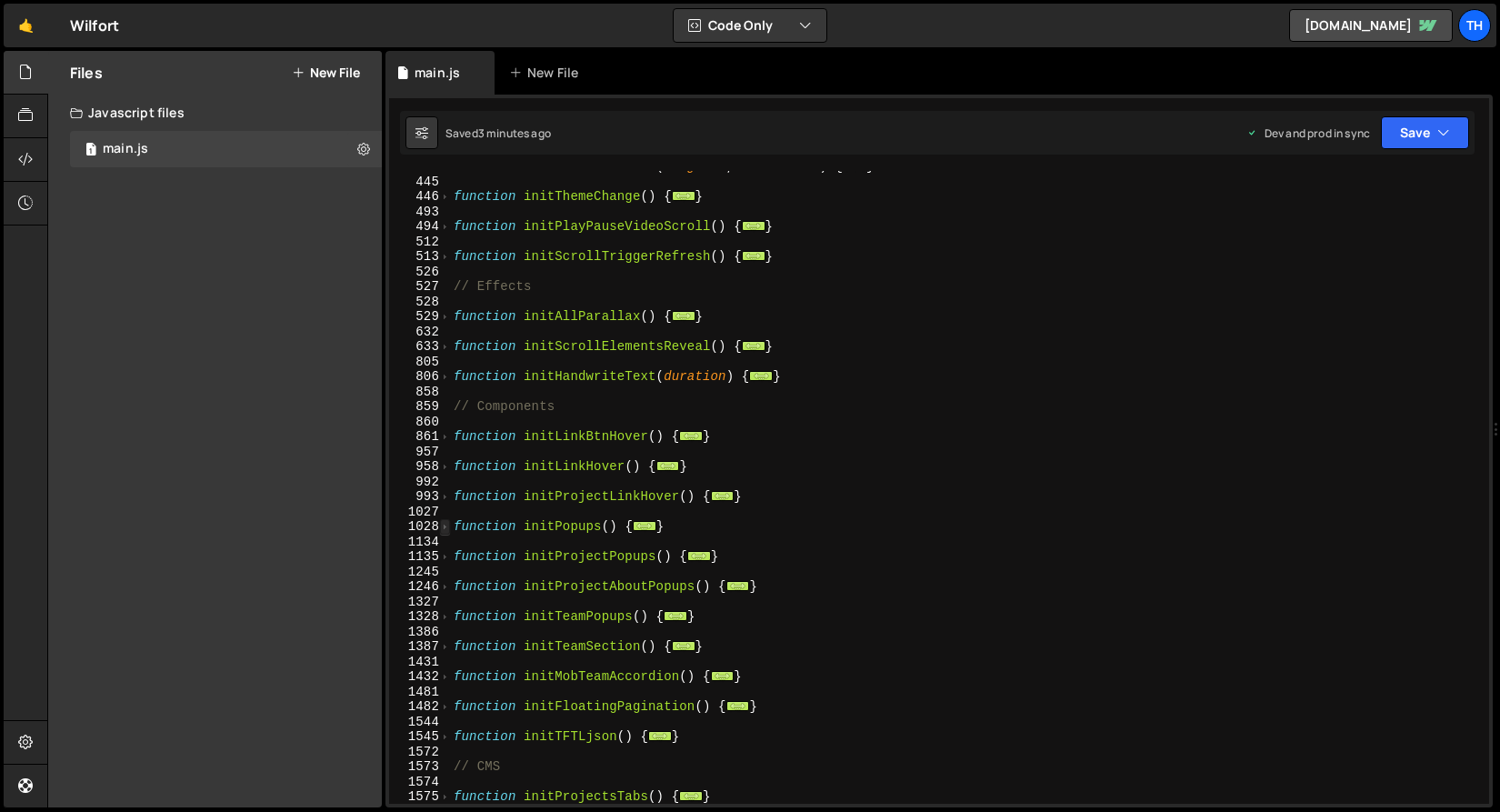
click at [449, 526] on span at bounding box center [445, 527] width 10 height 16
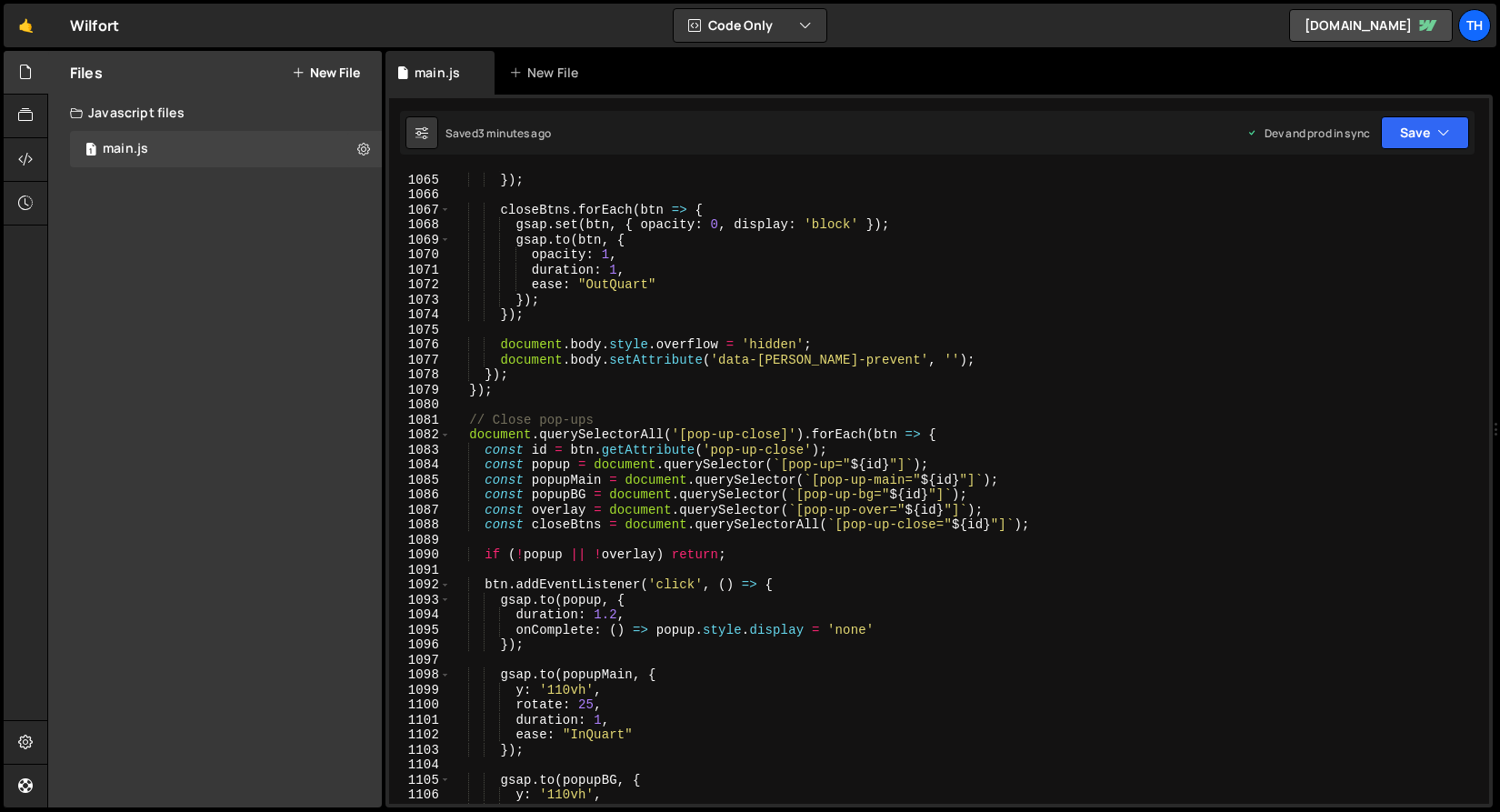
scroll to position [1221, 0]
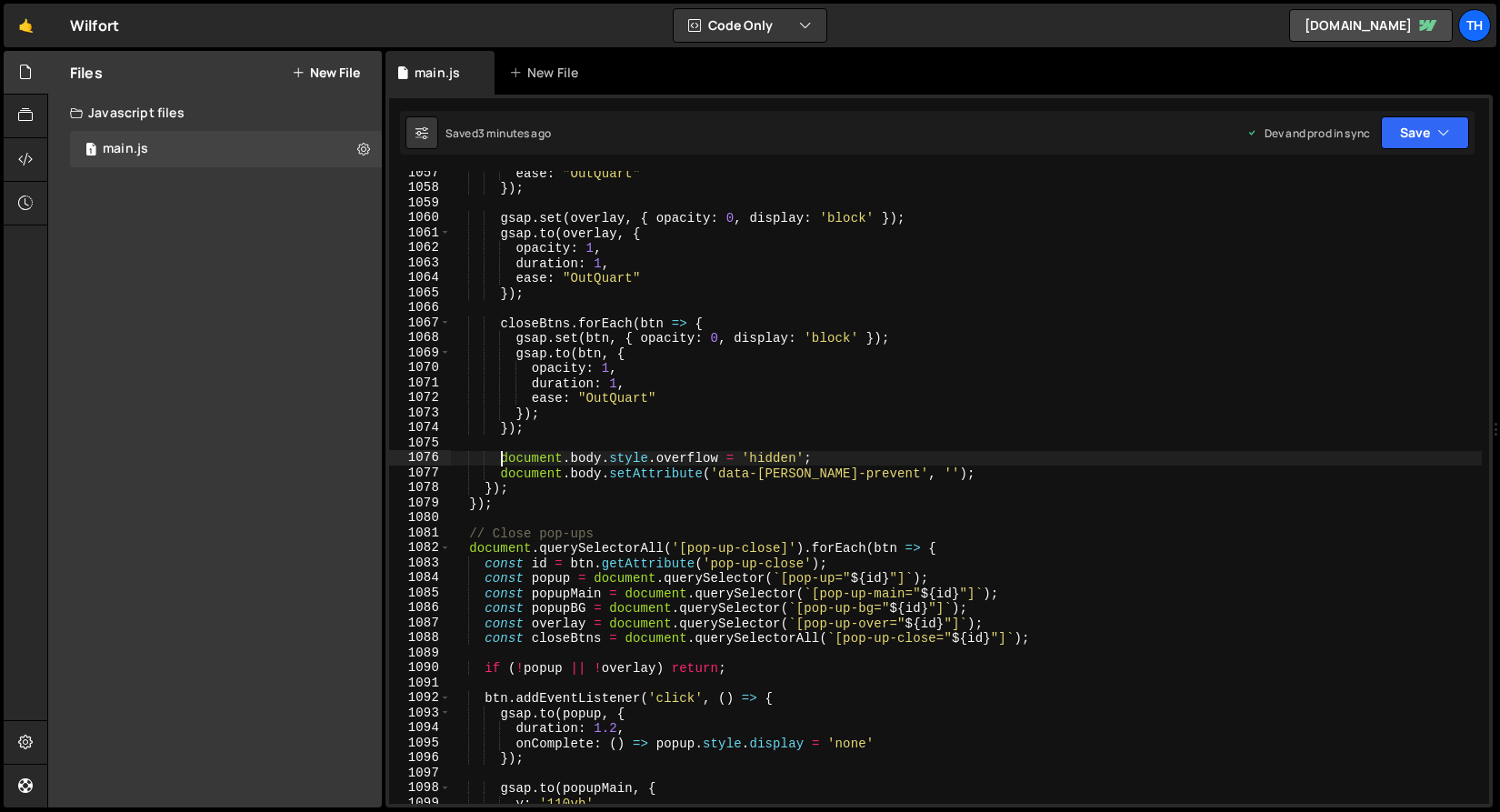
click at [501, 458] on div "ease : "OutQuart" }) ; gsap . set ( overlay , { opacity : 0 , display : 'block'…" at bounding box center [965, 497] width 1032 height 663
click at [499, 474] on div "ease : "OutQuart" }) ; gsap . set ( overlay , { opacity : 0 , display : 'block'…" at bounding box center [965, 497] width 1032 height 663
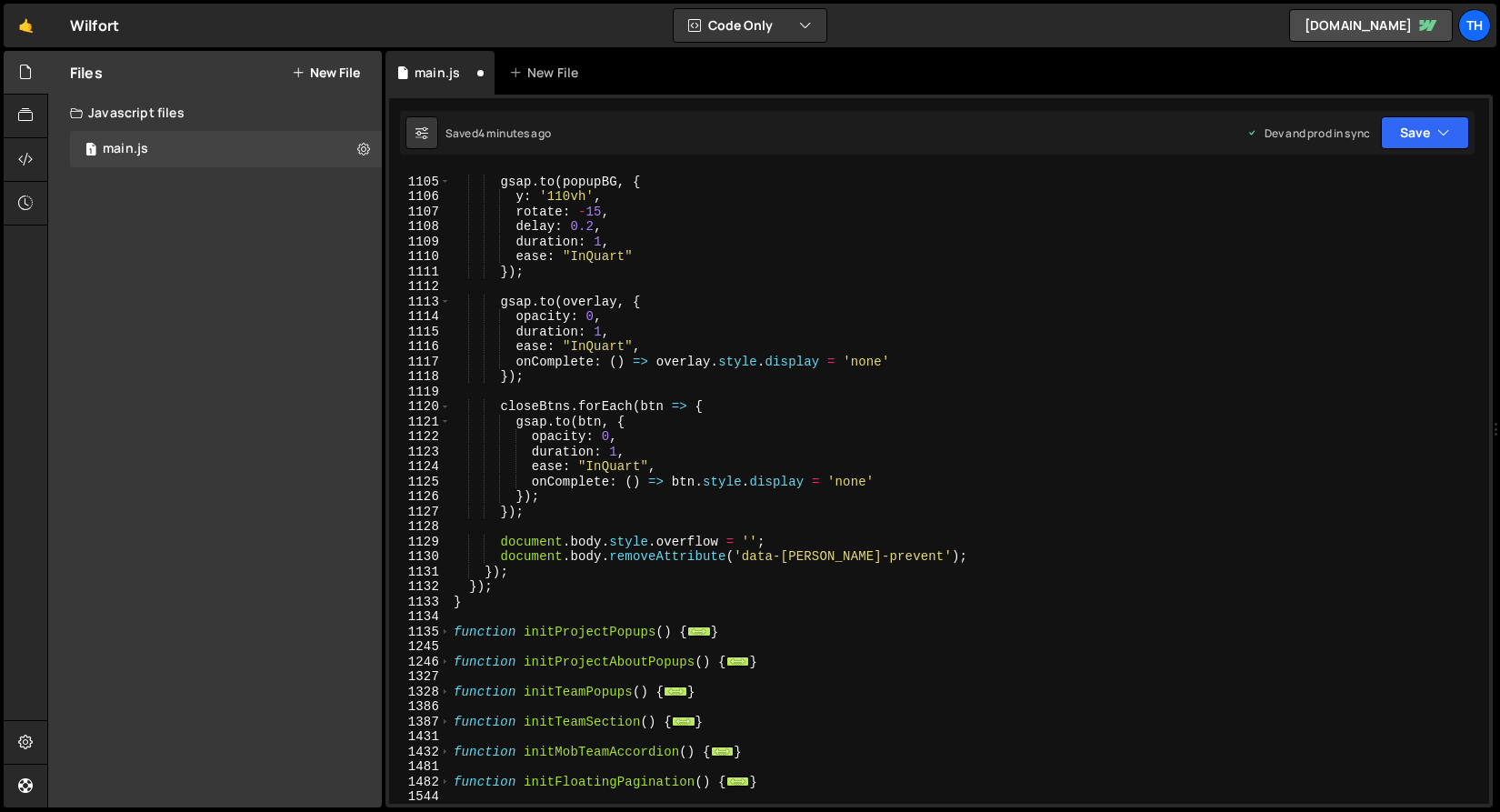
scroll to position [1988, 0]
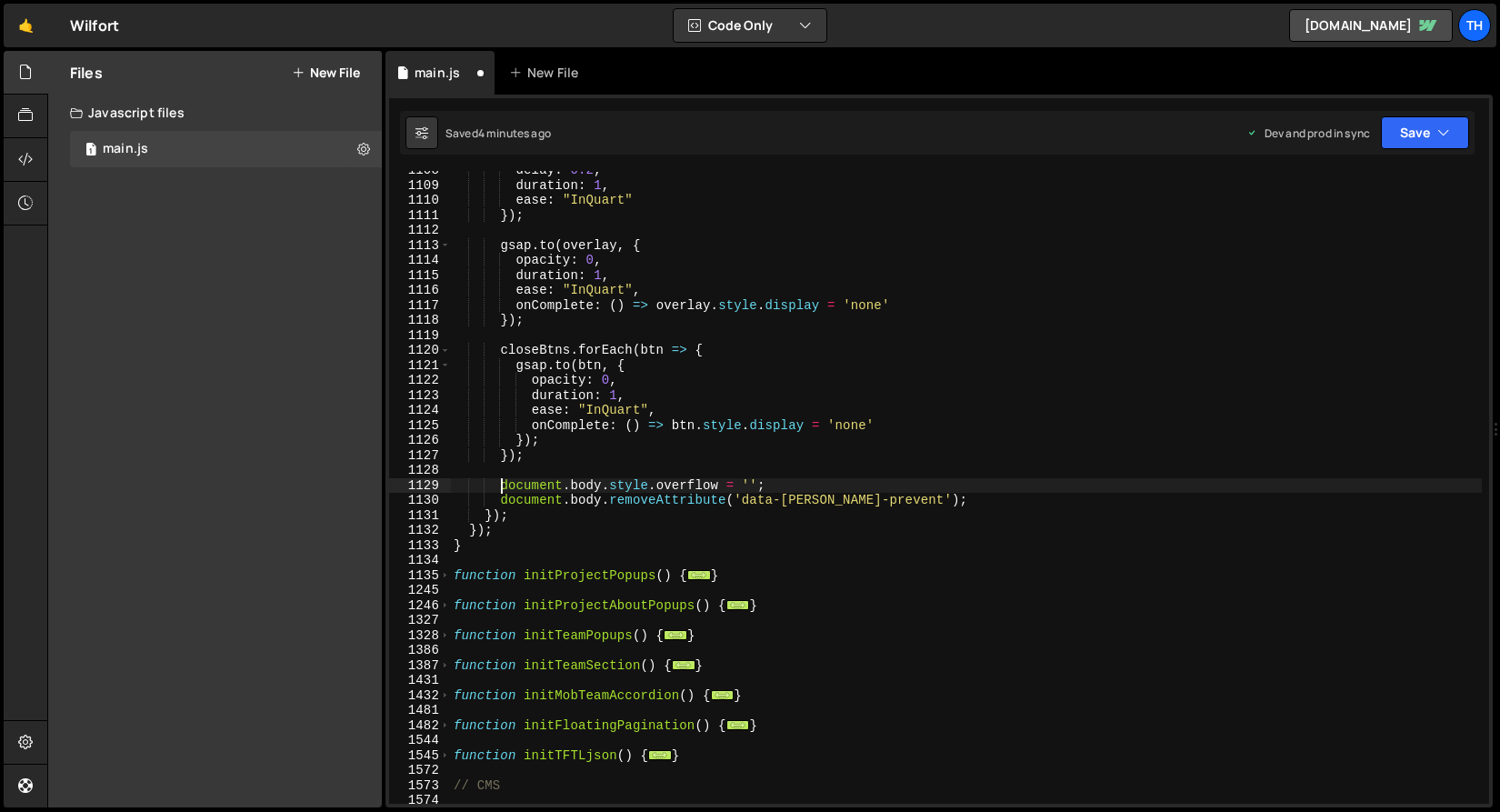
click at [502, 486] on div "delay : 0.2 , duration : 1 , ease : "InQuart" }) ; gsap . to ( overlay , { opac…" at bounding box center [965, 494] width 1032 height 663
click at [1407, 146] on button "Save" at bounding box center [1424, 132] width 89 height 33
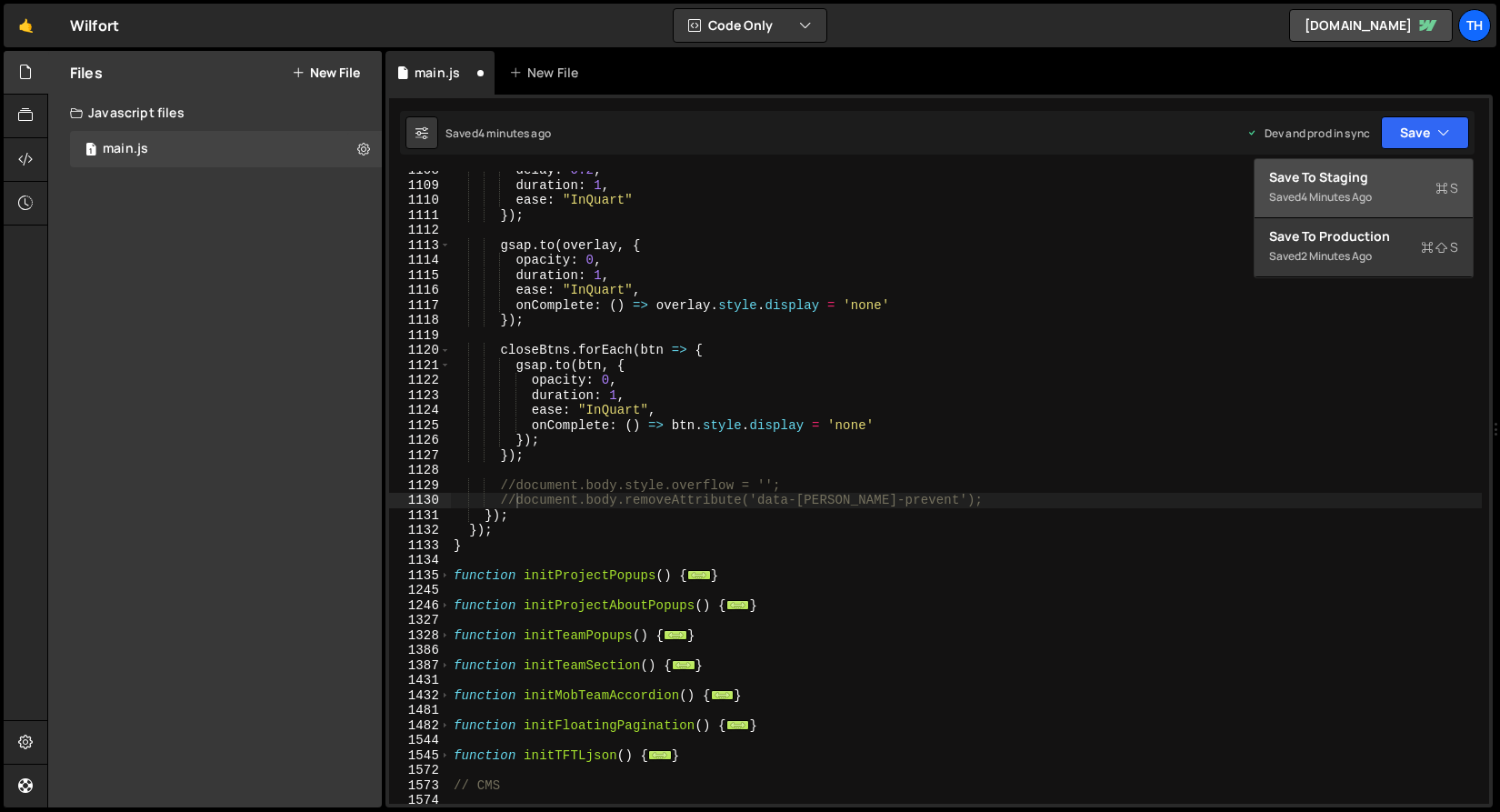
click at [1399, 168] on div "Save to Staging S" at bounding box center [1364, 177] width 189 height 18
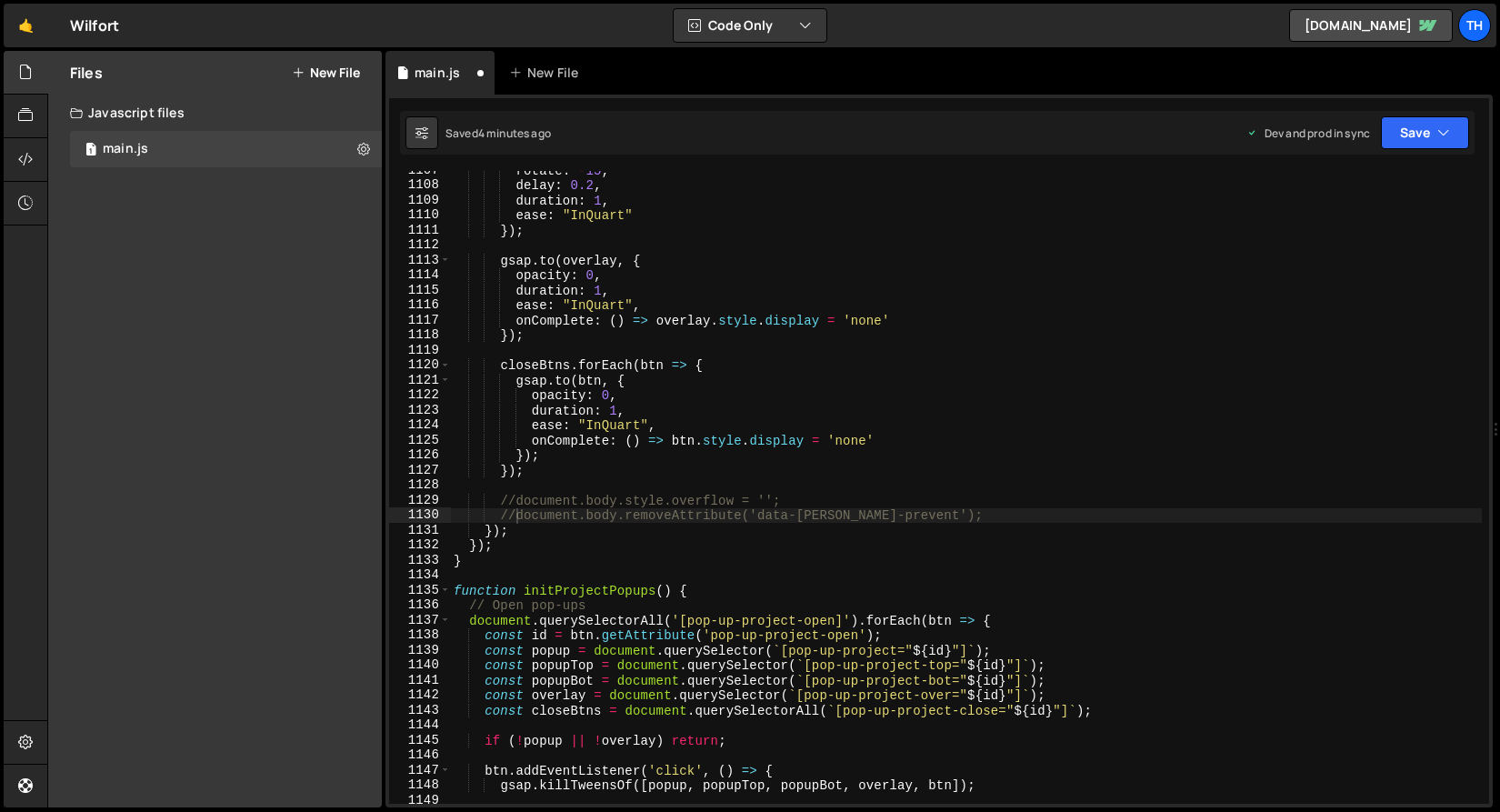
scroll to position [16609, 0]
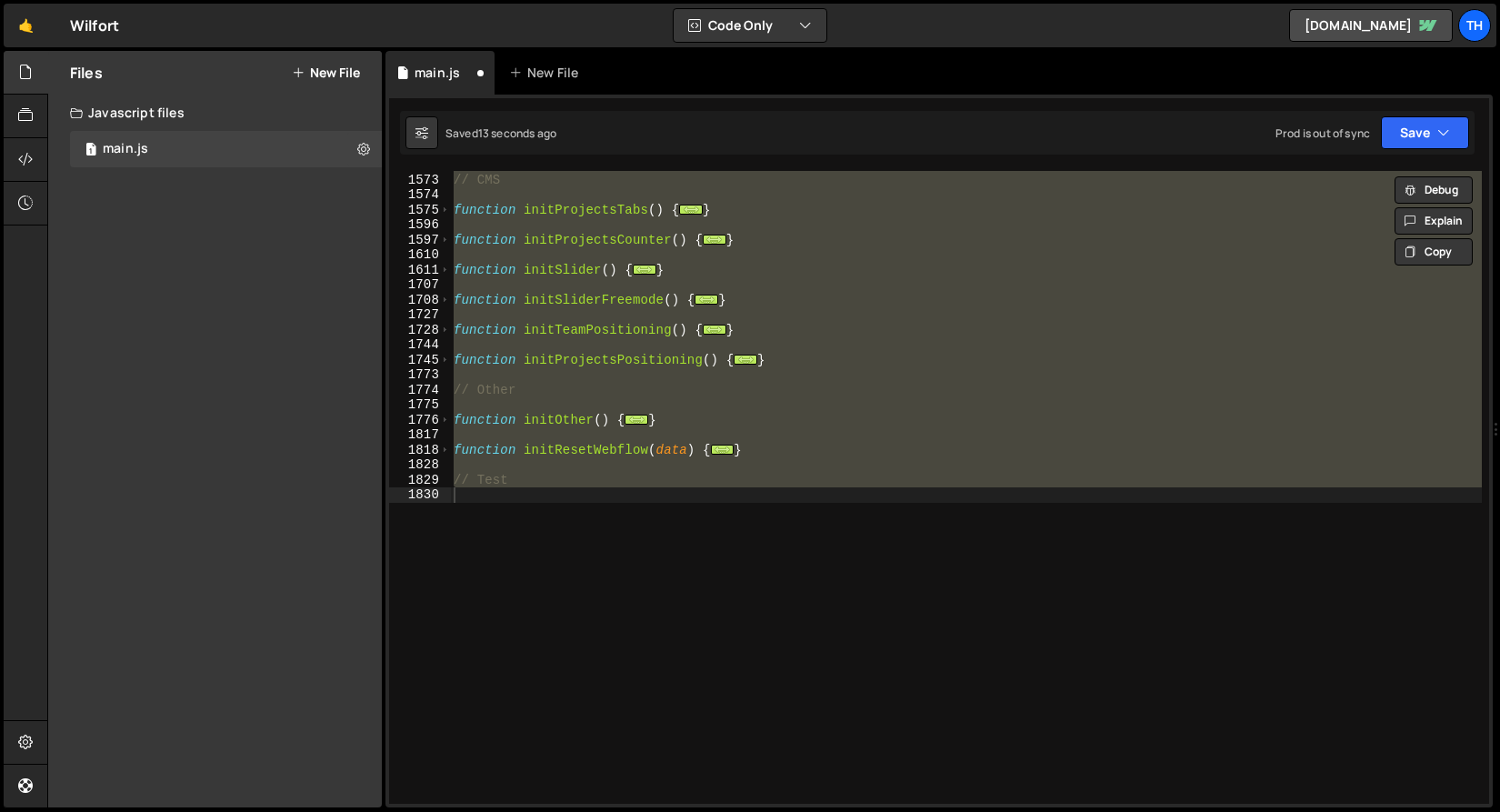
type textarea "document.body.removeAttribute('data-[PERSON_NAME]-prevent');"
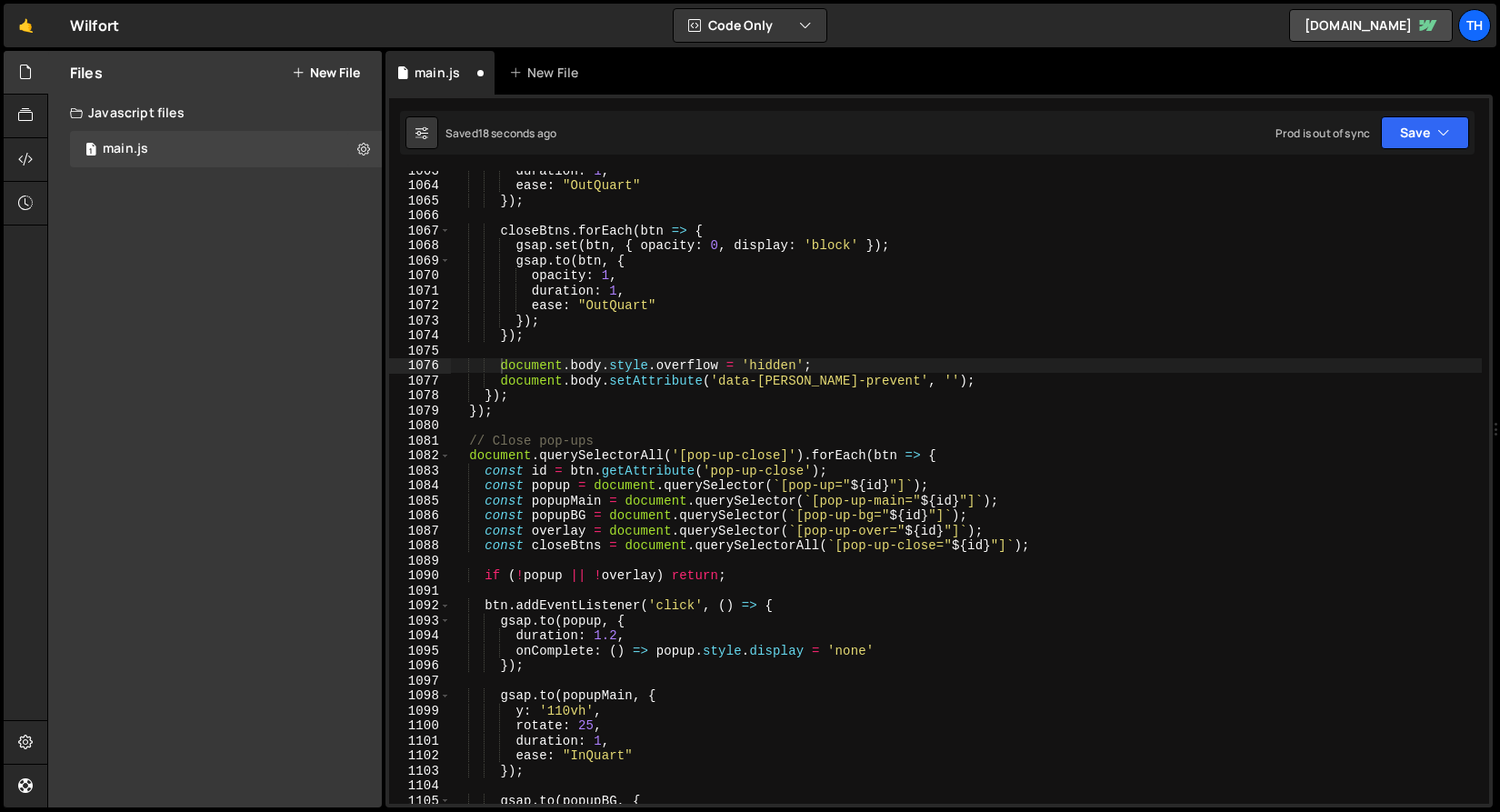
scroll to position [1425, 0]
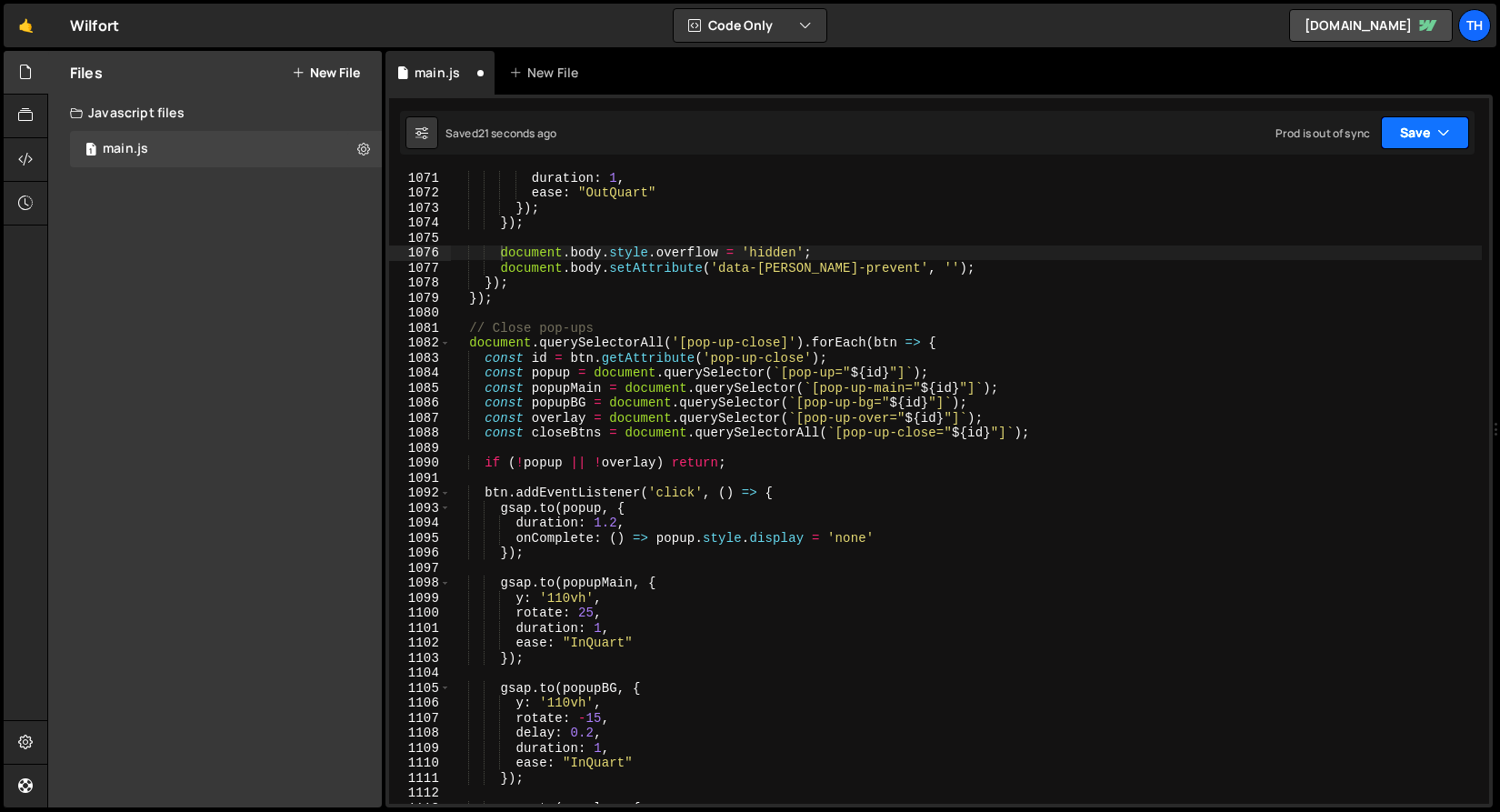
click at [1405, 137] on button "Save" at bounding box center [1424, 132] width 89 height 33
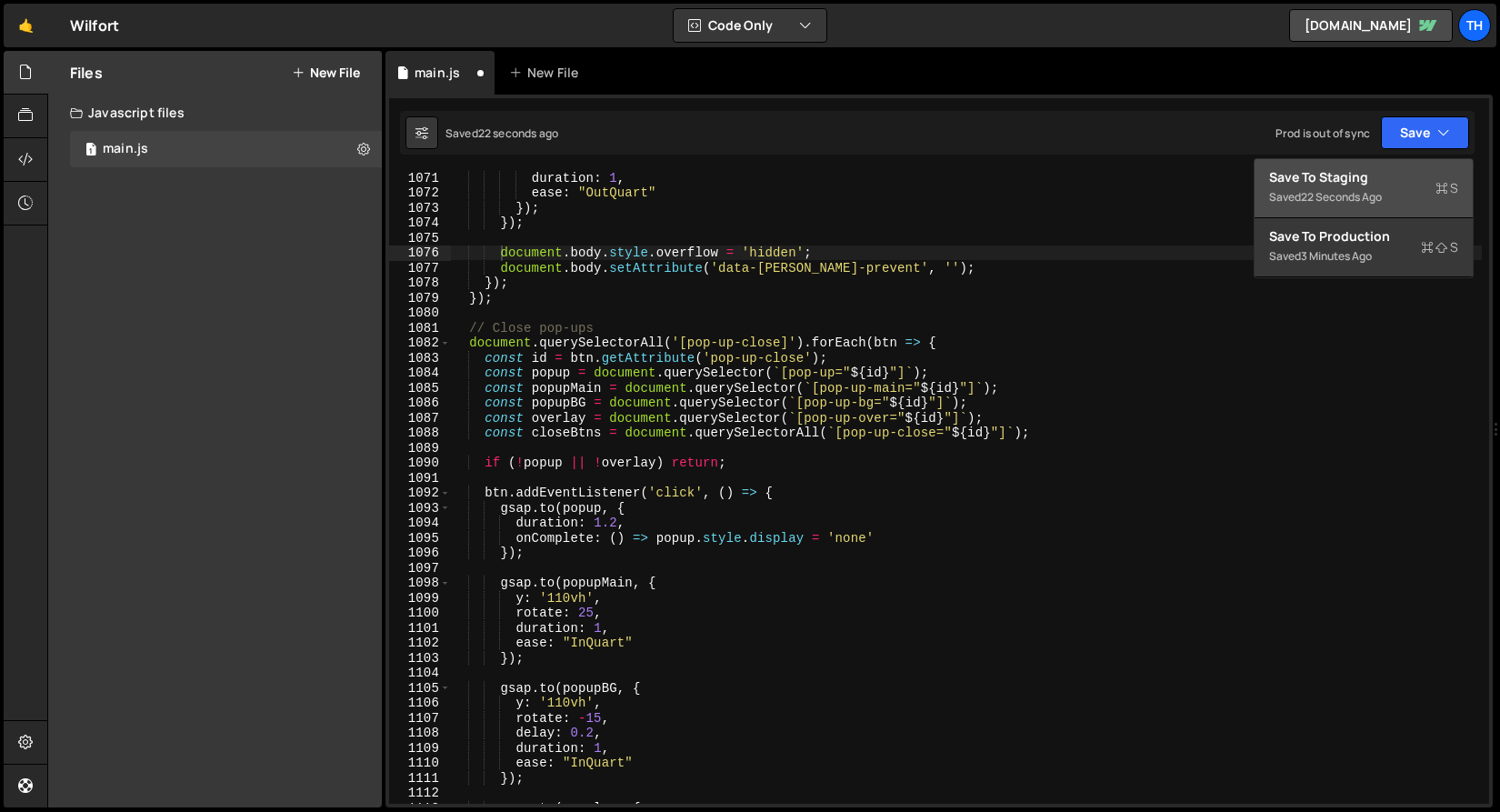
click at [1391, 172] on div "Save to Staging S" at bounding box center [1364, 177] width 189 height 18
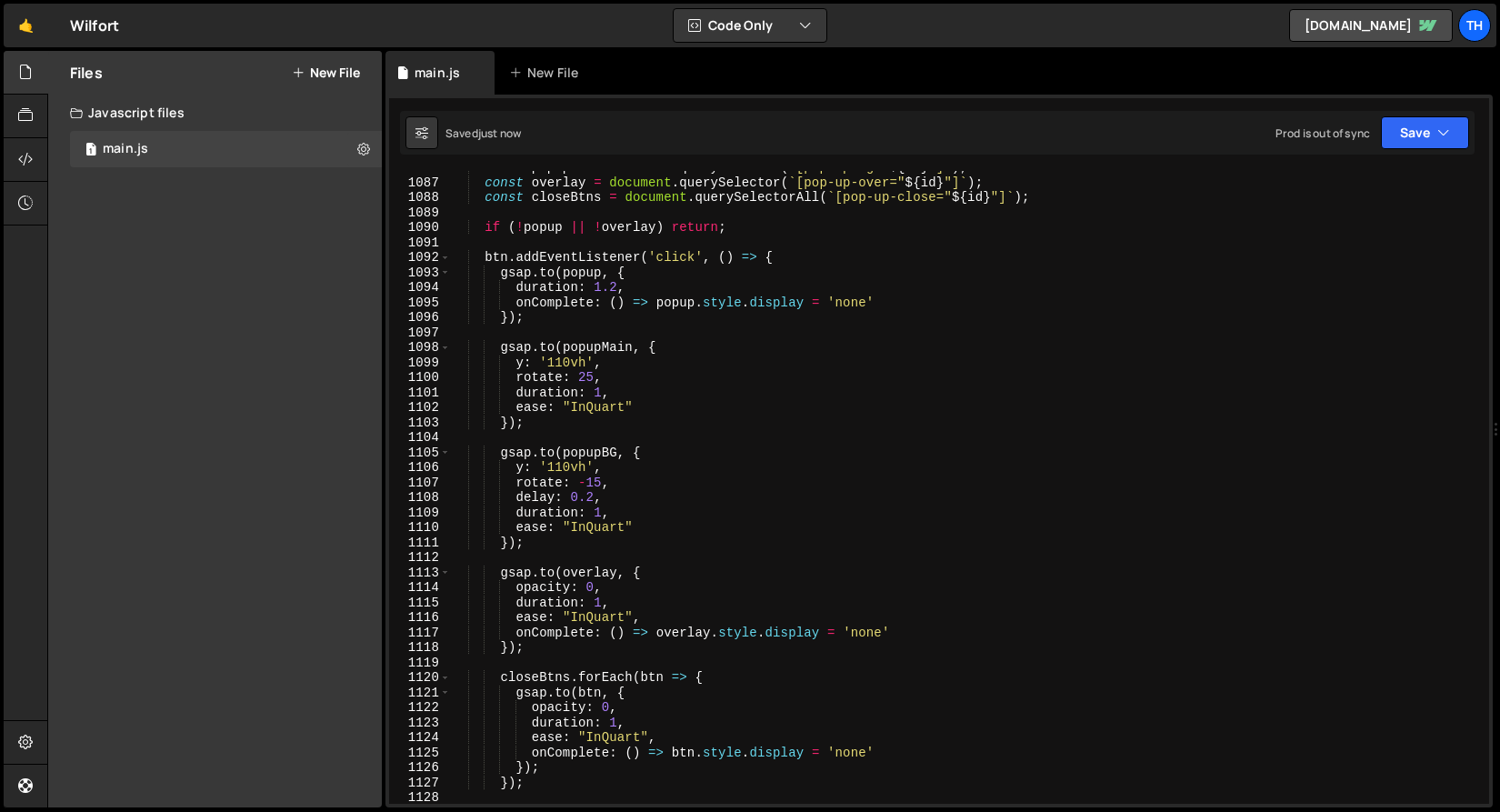
scroll to position [16359, 0]
